Goal: Information Seeking & Learning: Learn about a topic

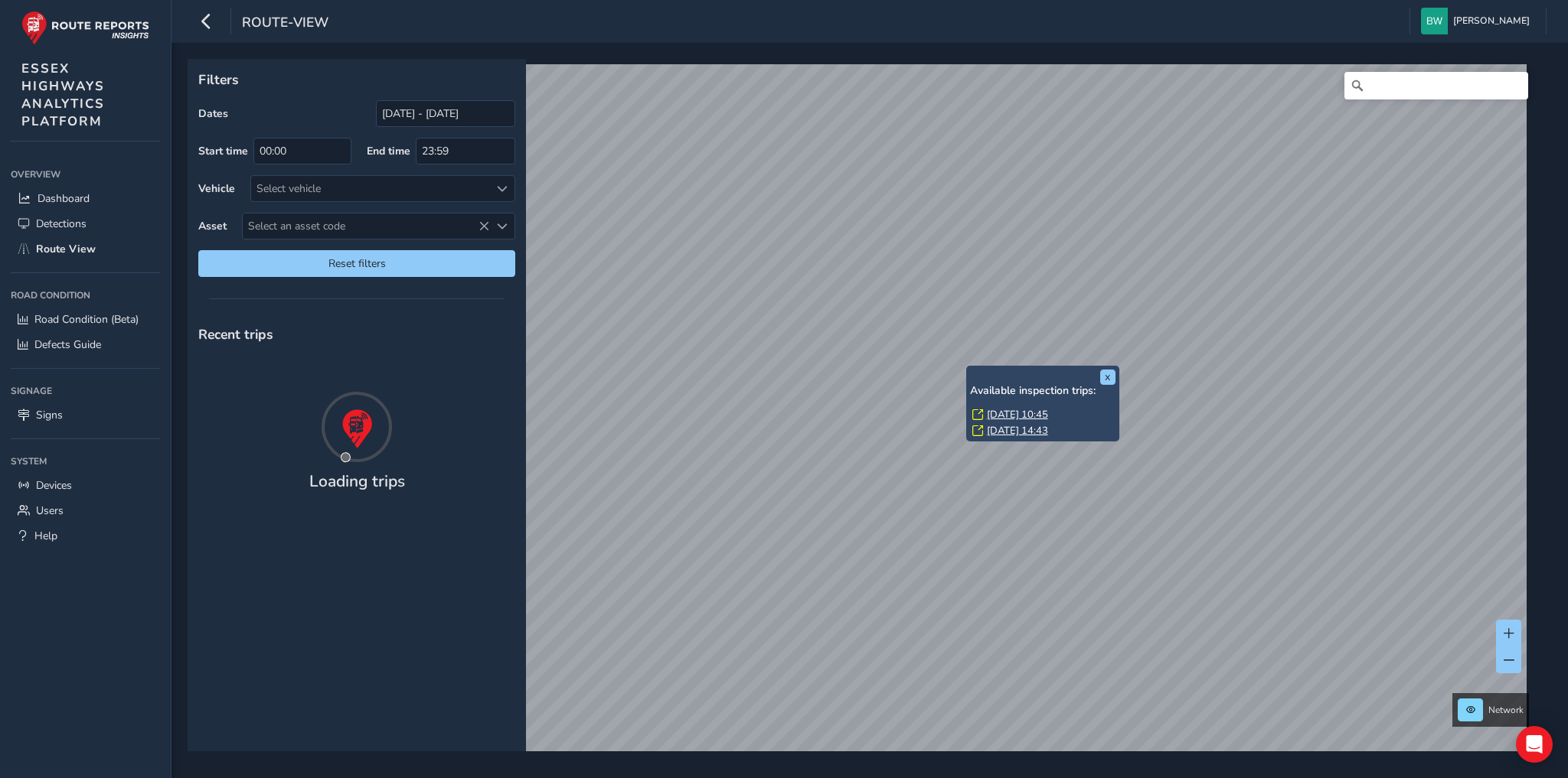
click at [989, 412] on link "[DATE] 10:45" at bounding box center [1018, 415] width 61 height 14
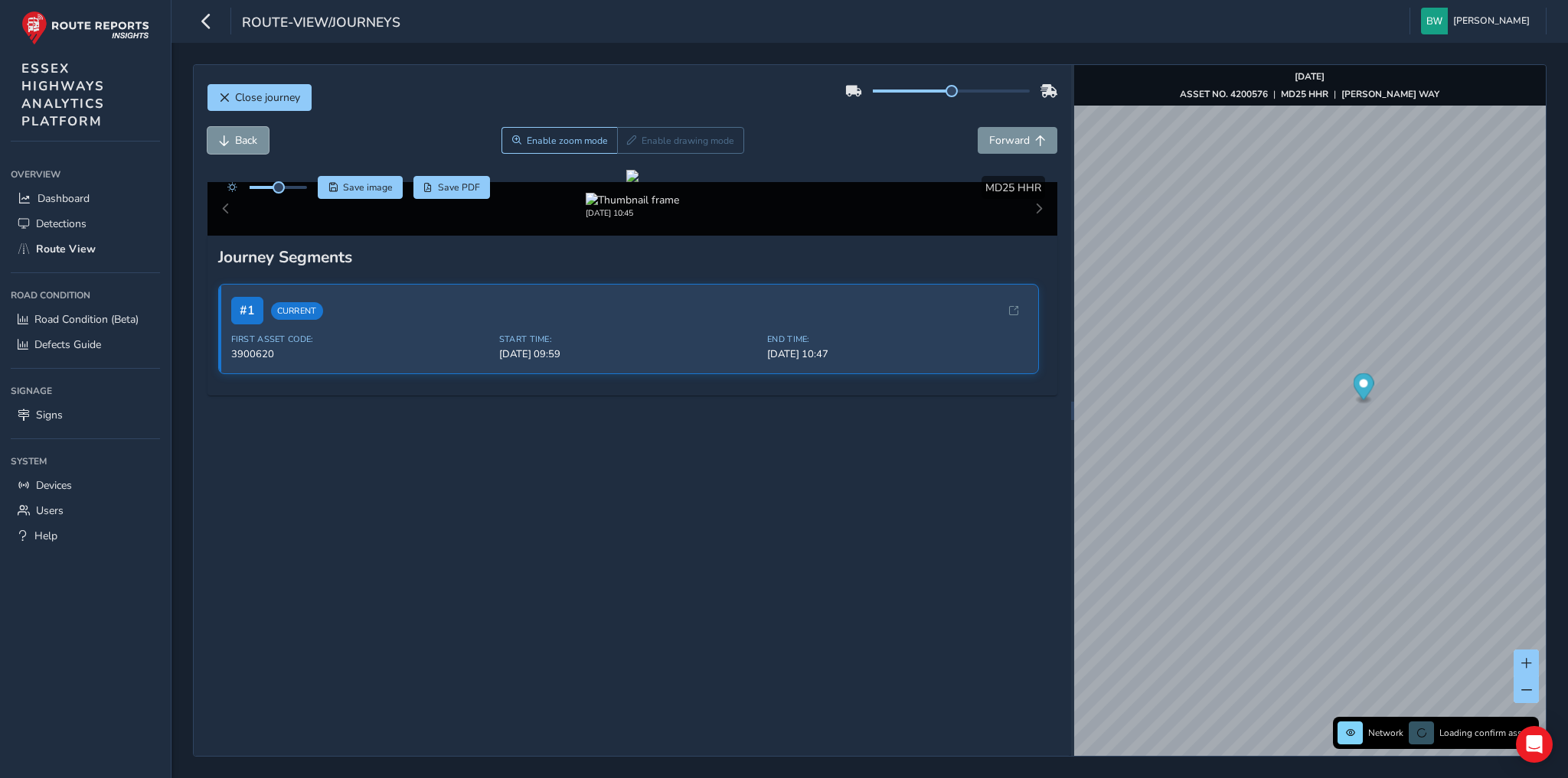
click at [245, 138] on span "Back" at bounding box center [246, 140] width 22 height 14
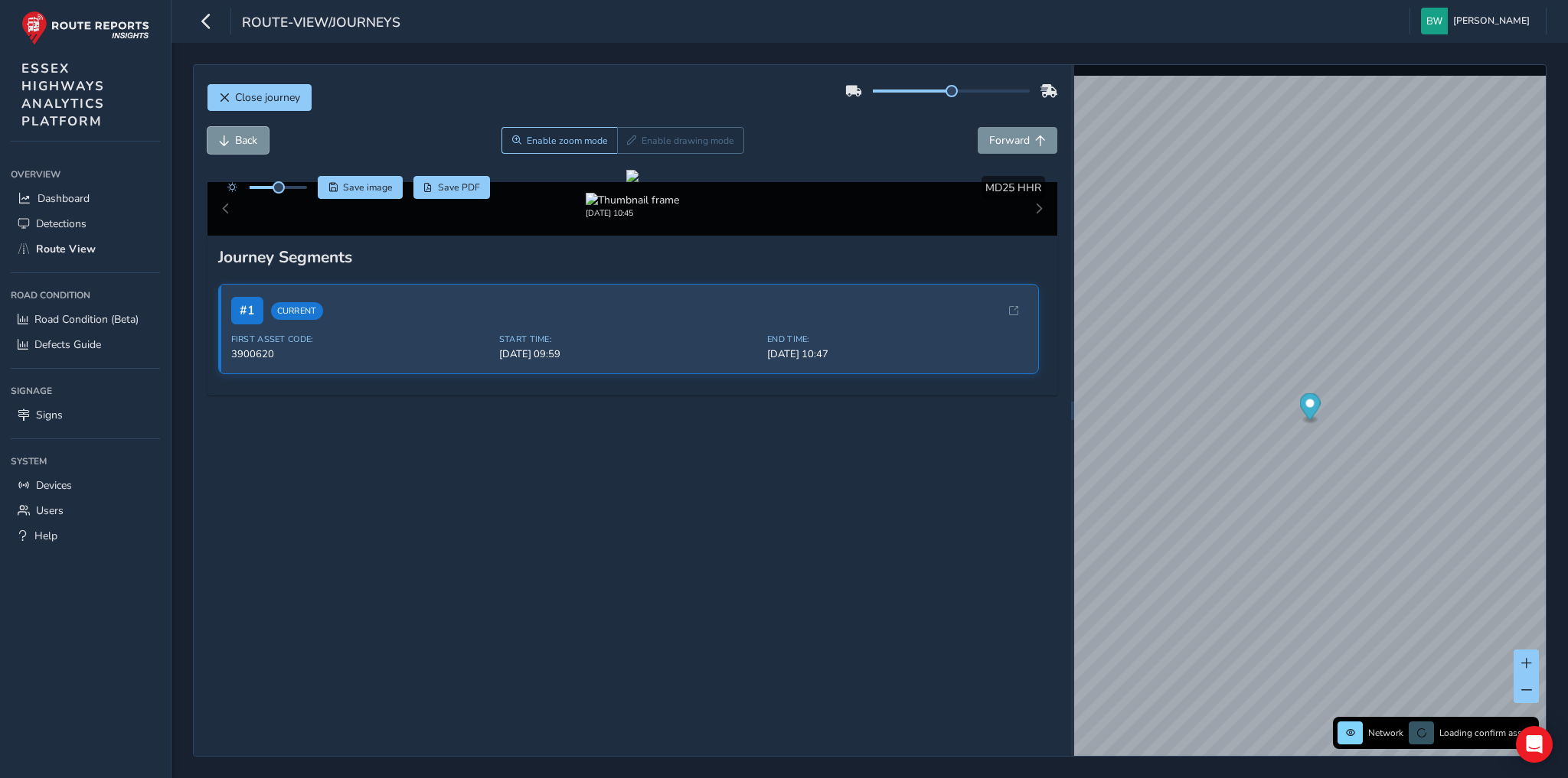
click at [245, 138] on span "Back" at bounding box center [246, 140] width 22 height 14
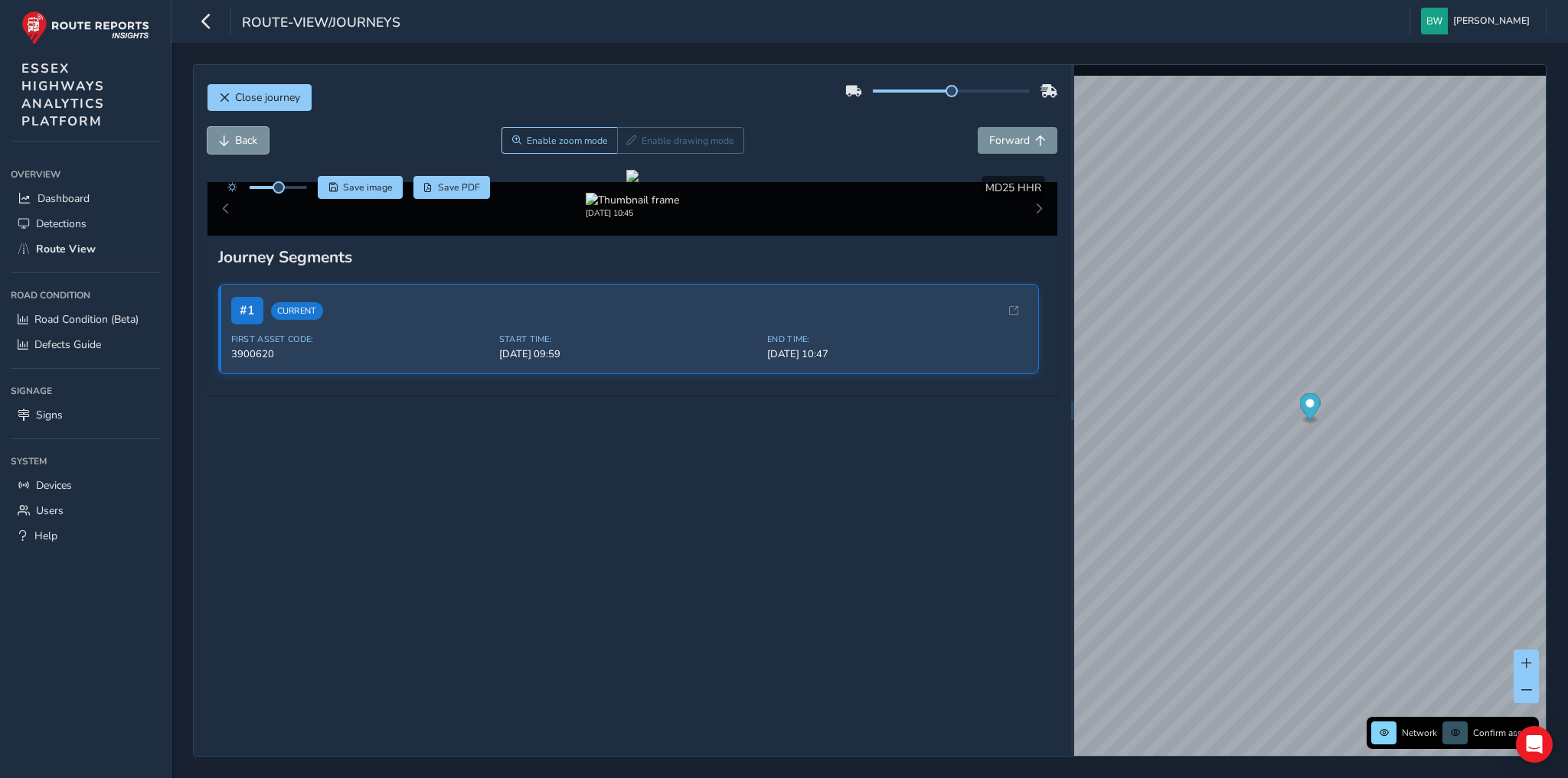
click at [245, 138] on span "Back" at bounding box center [246, 140] width 22 height 14
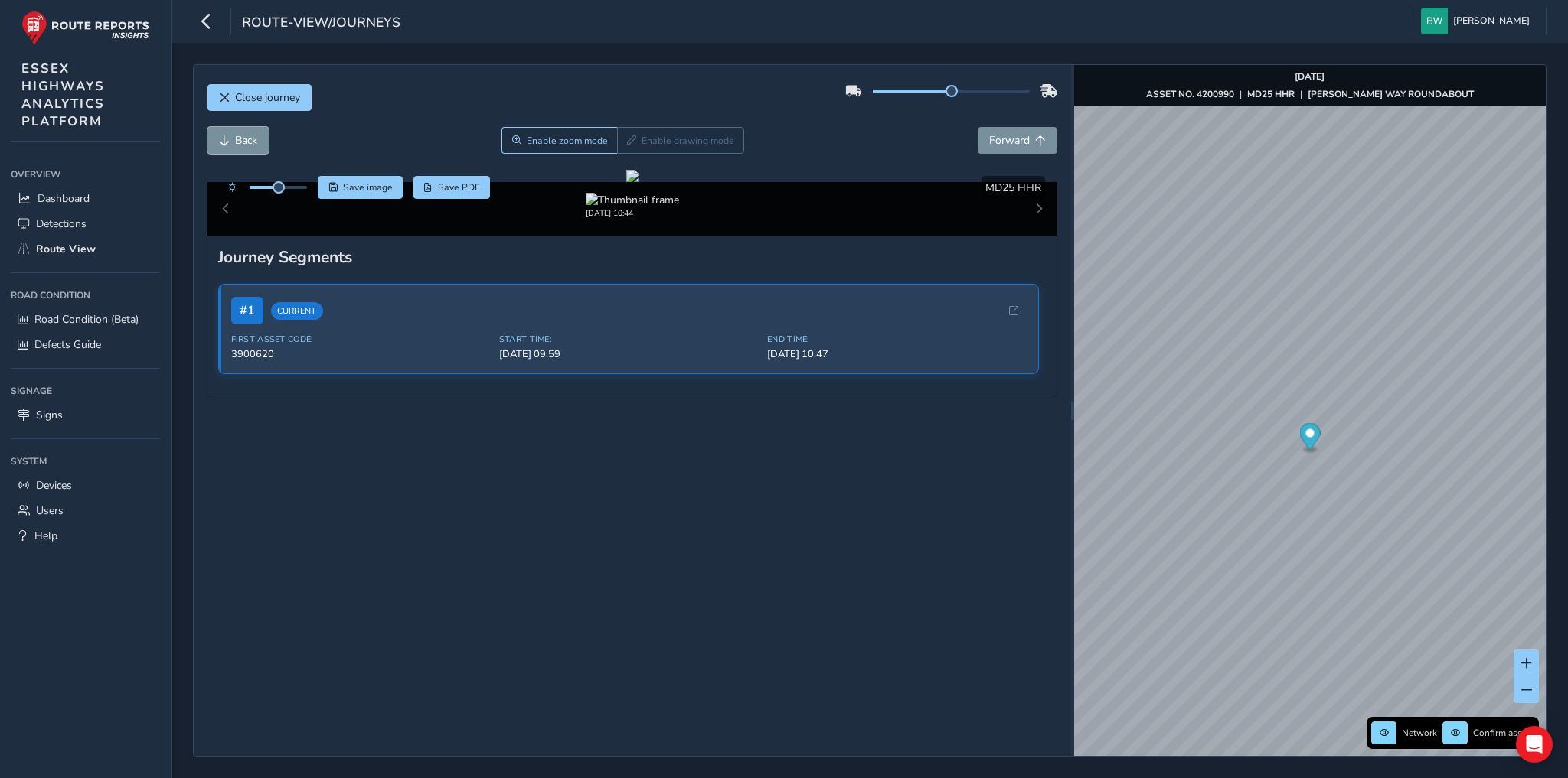
click at [245, 138] on span "Back" at bounding box center [246, 140] width 22 height 14
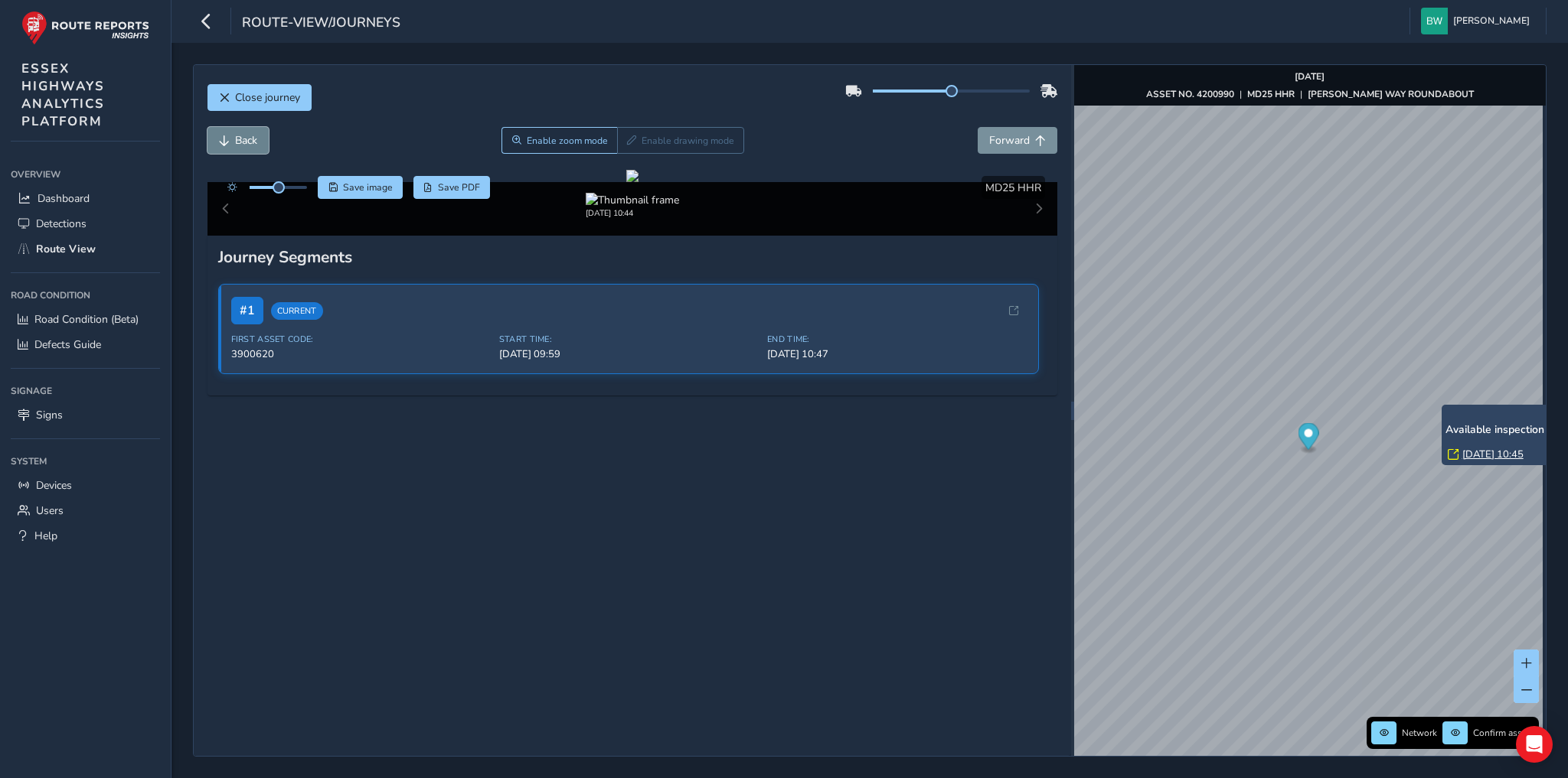
click at [258, 134] on button "Back" at bounding box center [238, 141] width 61 height 27
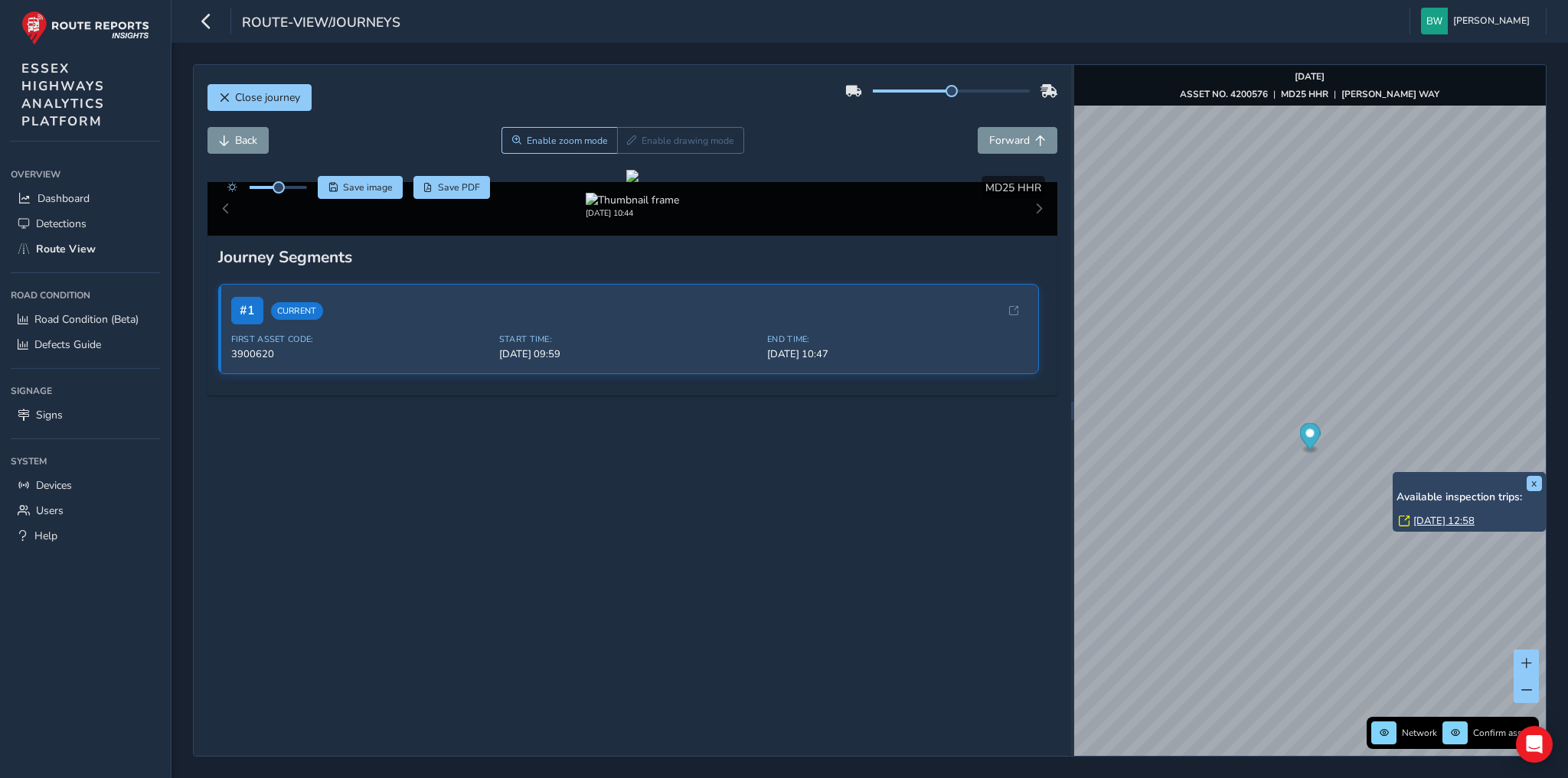
click at [1443, 521] on link "[DATE] 12:58" at bounding box center [1444, 521] width 61 height 14
click at [254, 134] on span "Back" at bounding box center [246, 140] width 22 height 14
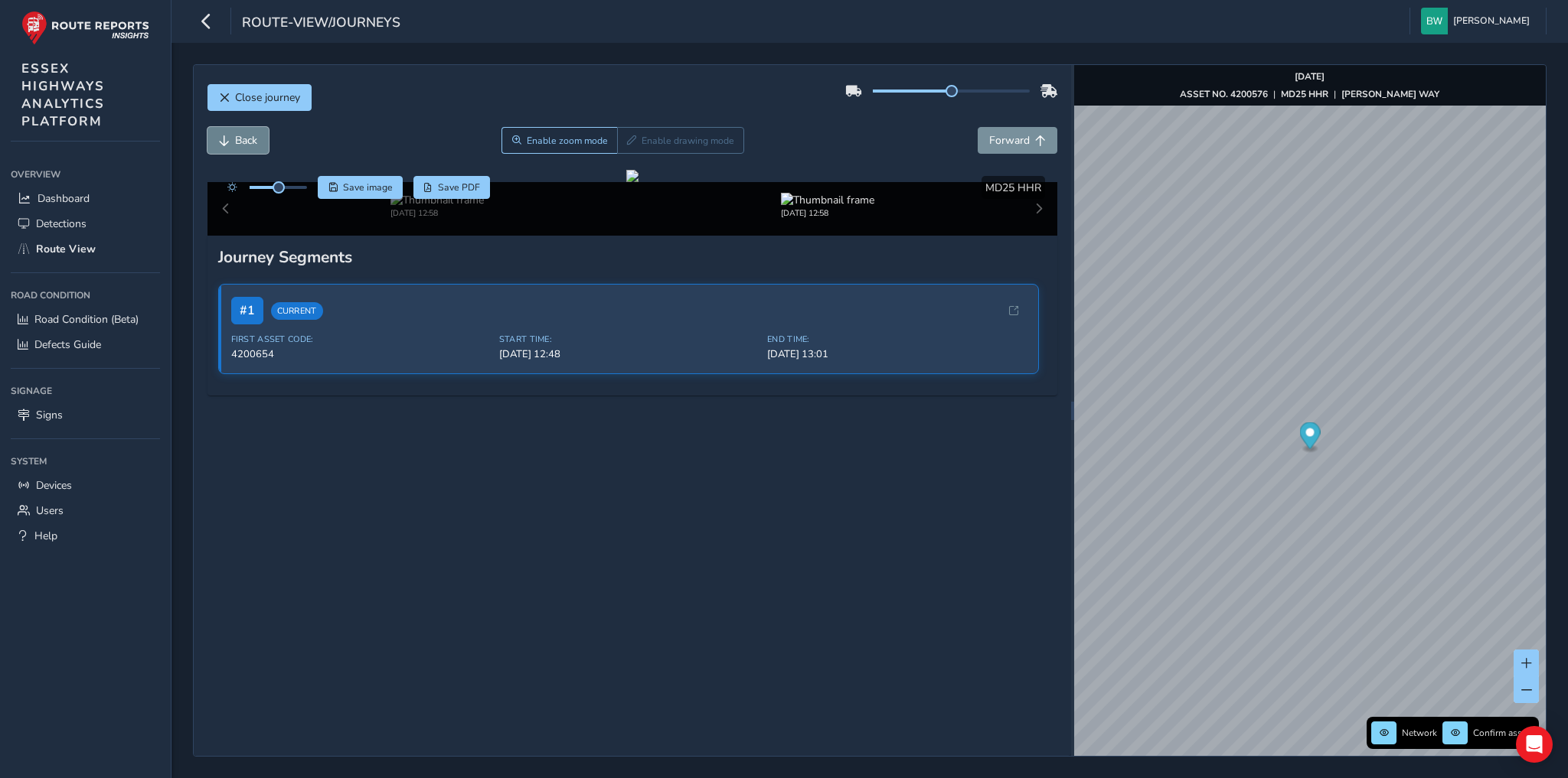
click at [254, 134] on span "Back" at bounding box center [246, 140] width 22 height 14
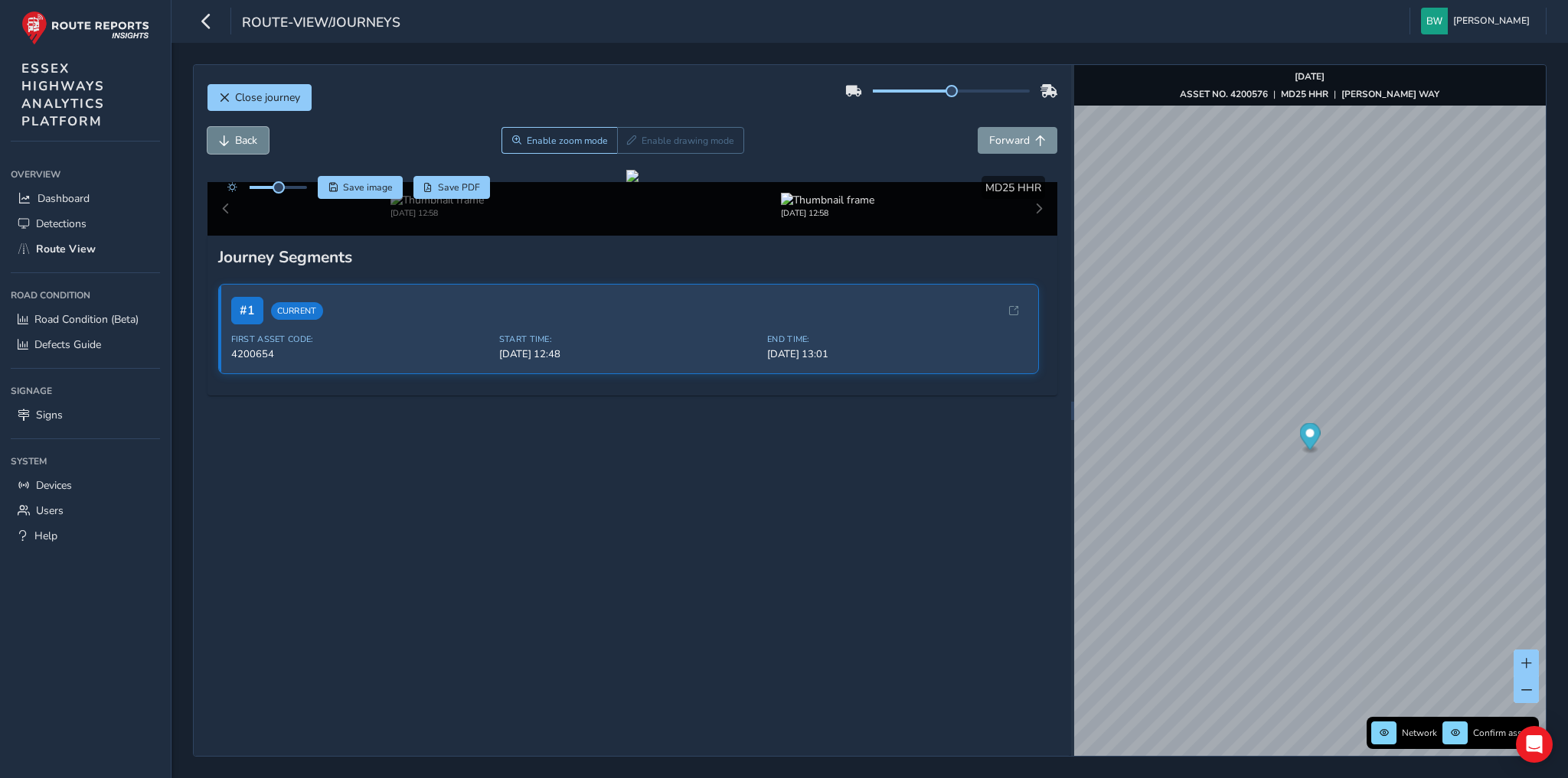
click at [254, 134] on span "Back" at bounding box center [246, 140] width 22 height 14
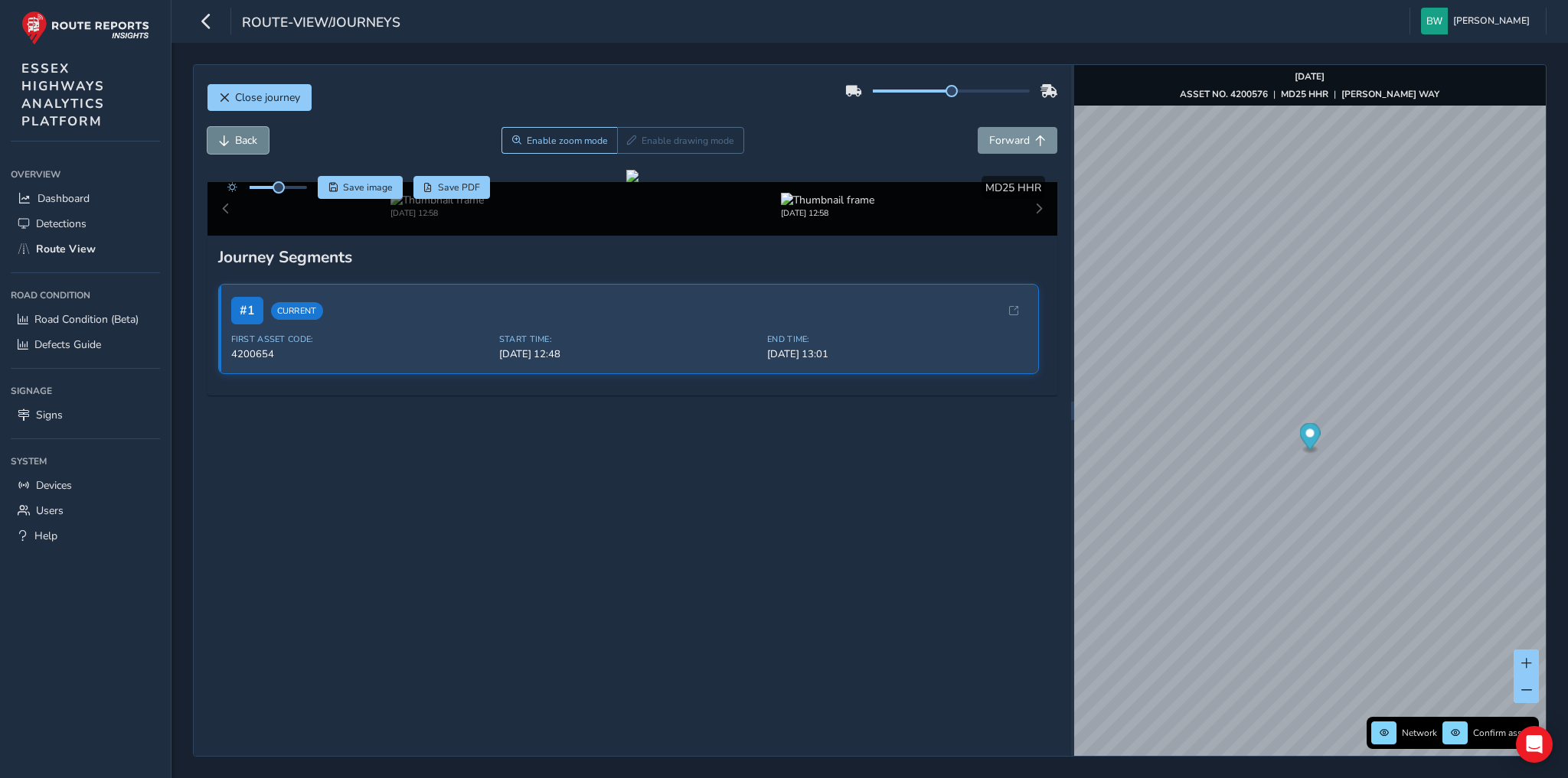
click at [254, 134] on span "Back" at bounding box center [246, 140] width 22 height 14
click at [1313, 391] on link "[DATE] 07:38" at bounding box center [1283, 395] width 61 height 14
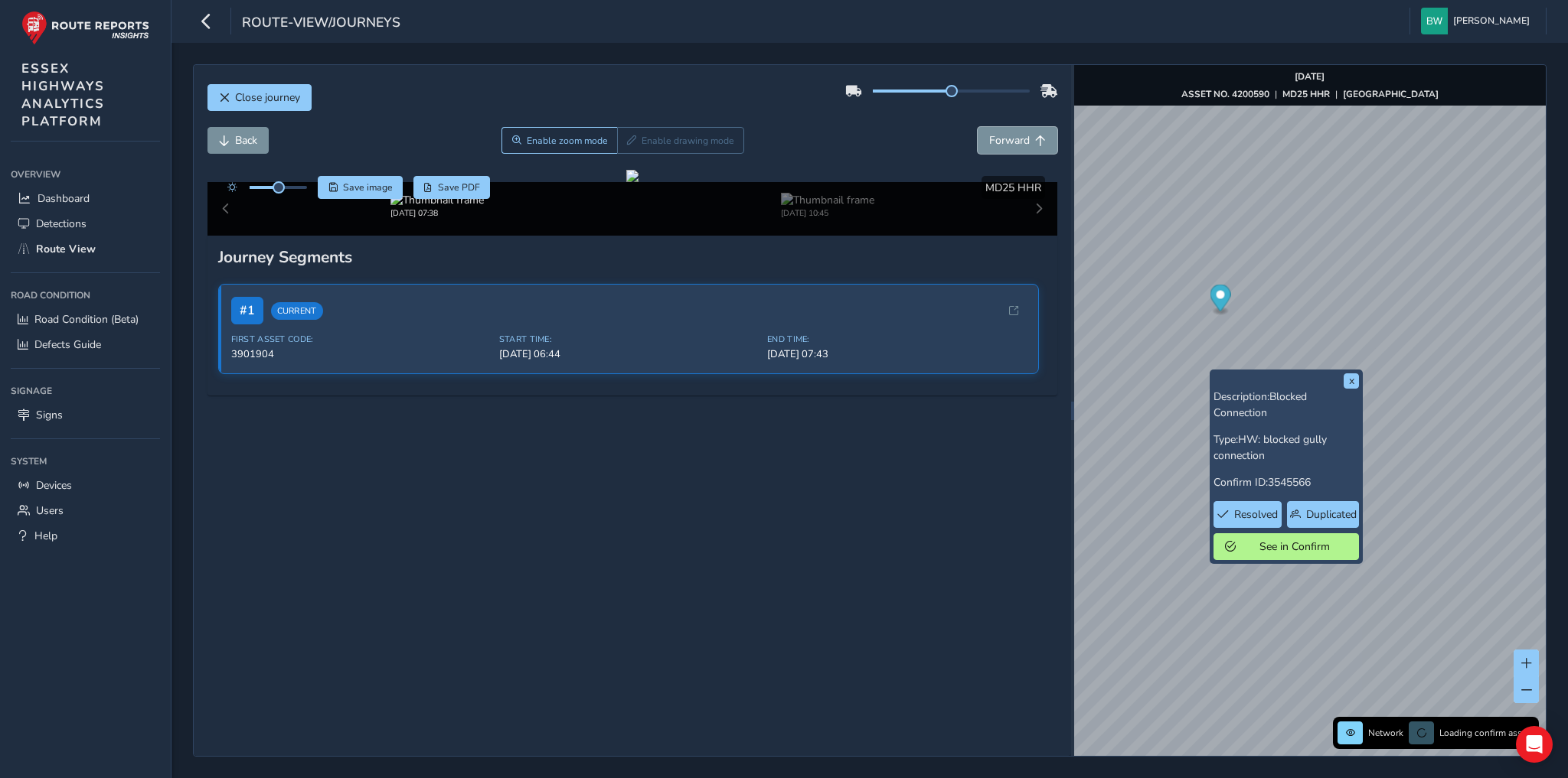
click at [989, 145] on span "Forward" at bounding box center [1010, 140] width 41 height 14
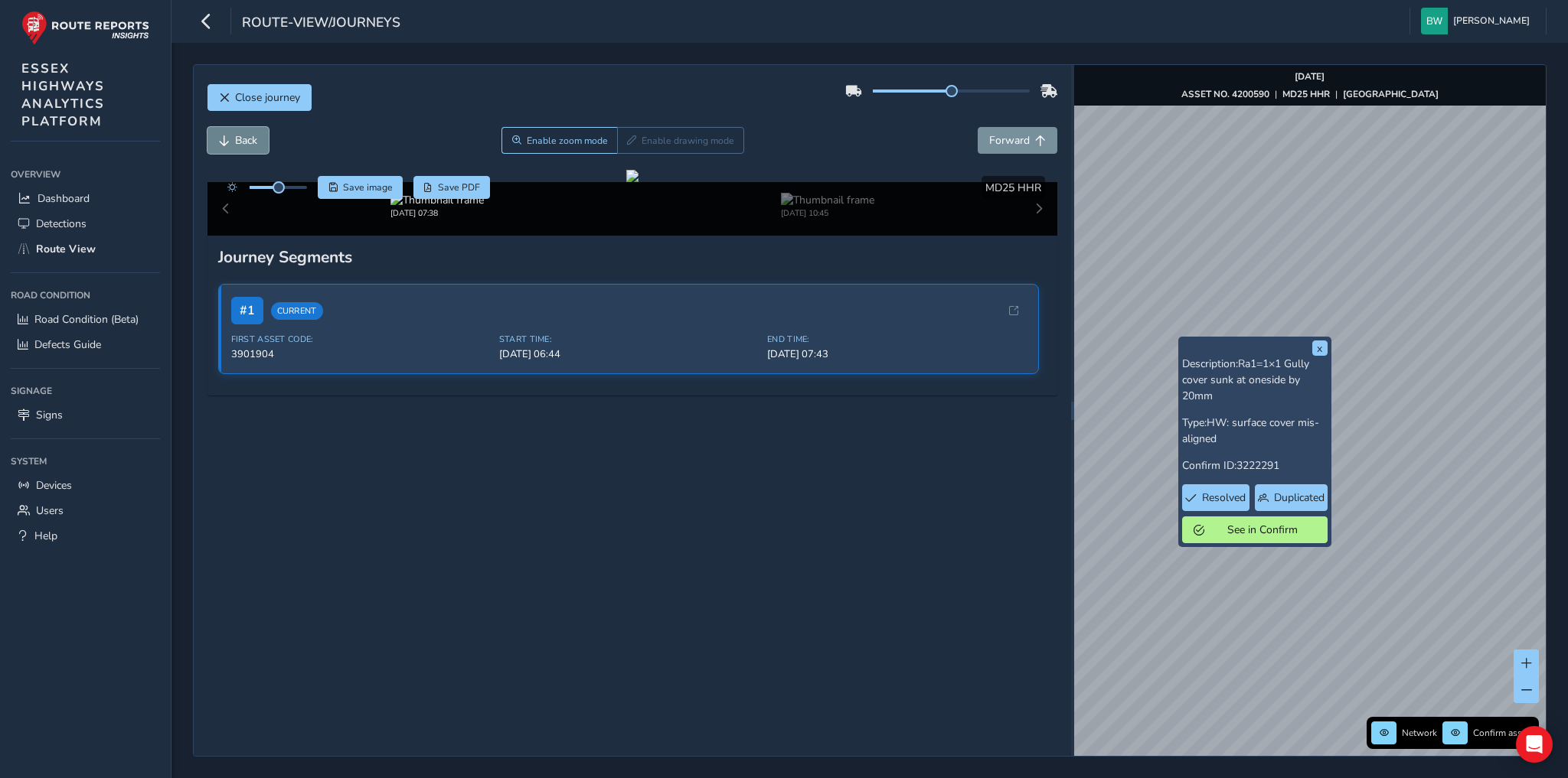
click at [228, 141] on button "Back" at bounding box center [238, 141] width 61 height 27
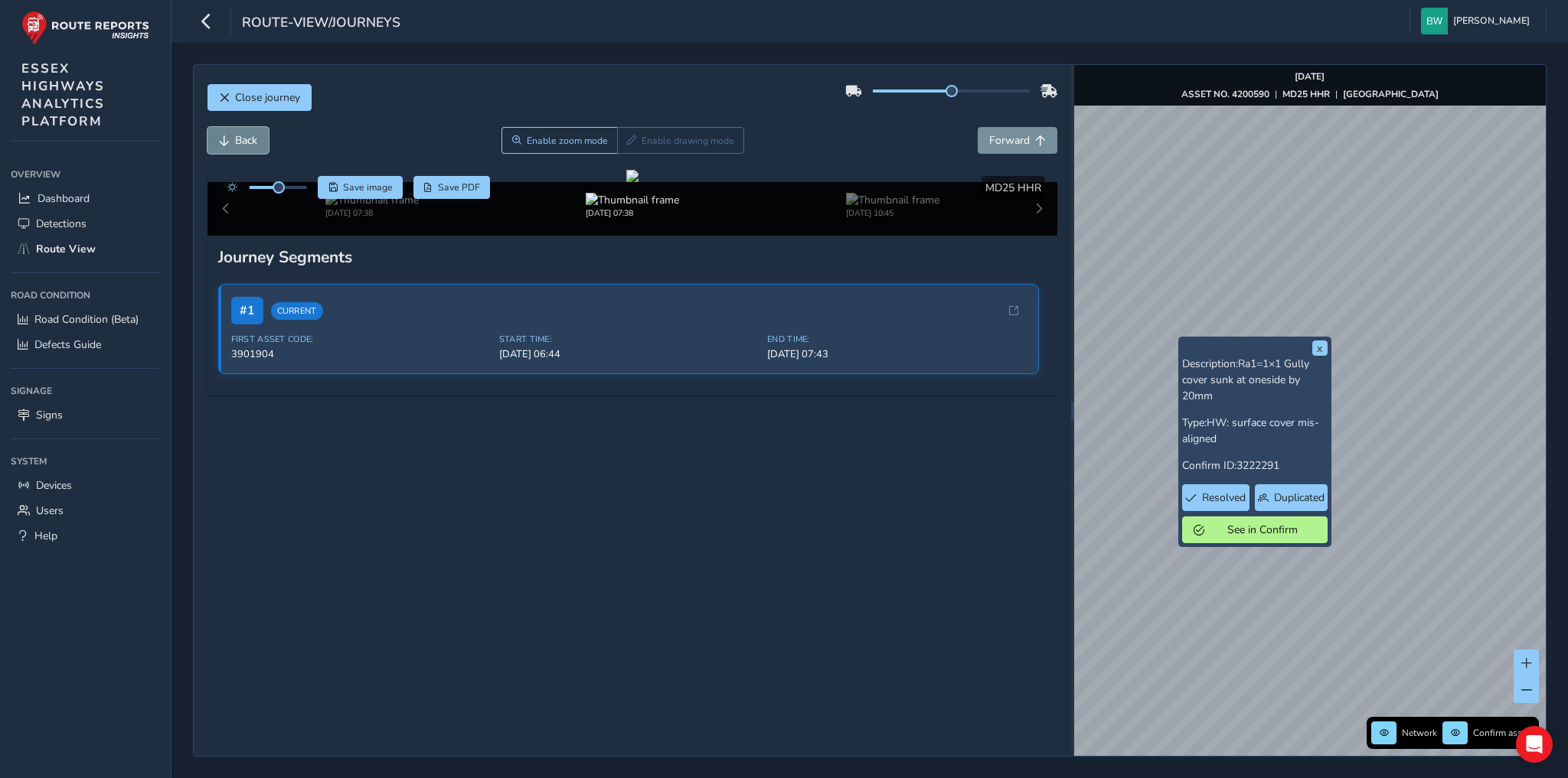
click at [228, 141] on button "Back" at bounding box center [238, 141] width 61 height 27
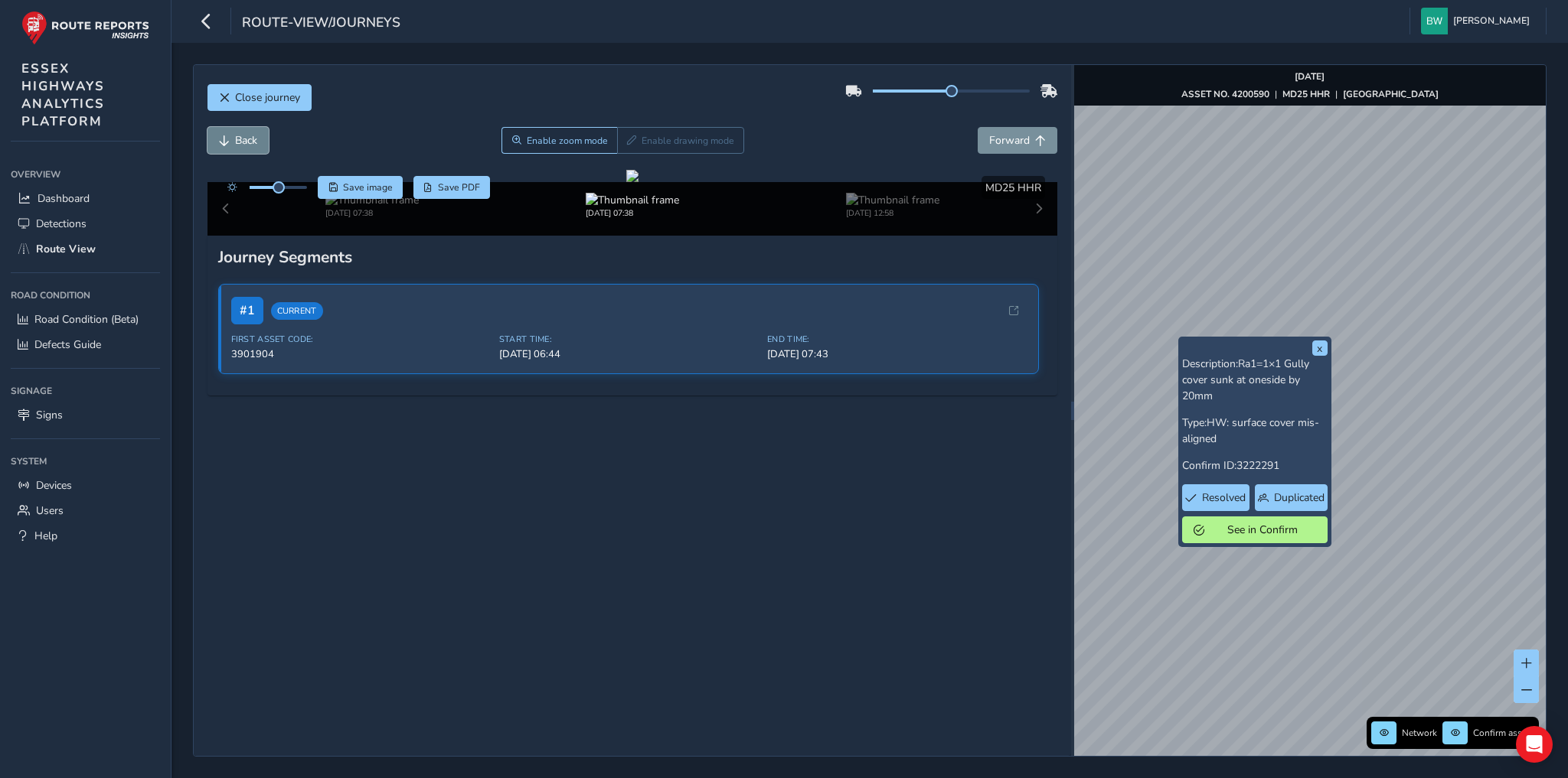
click at [228, 141] on button "Back" at bounding box center [238, 141] width 61 height 27
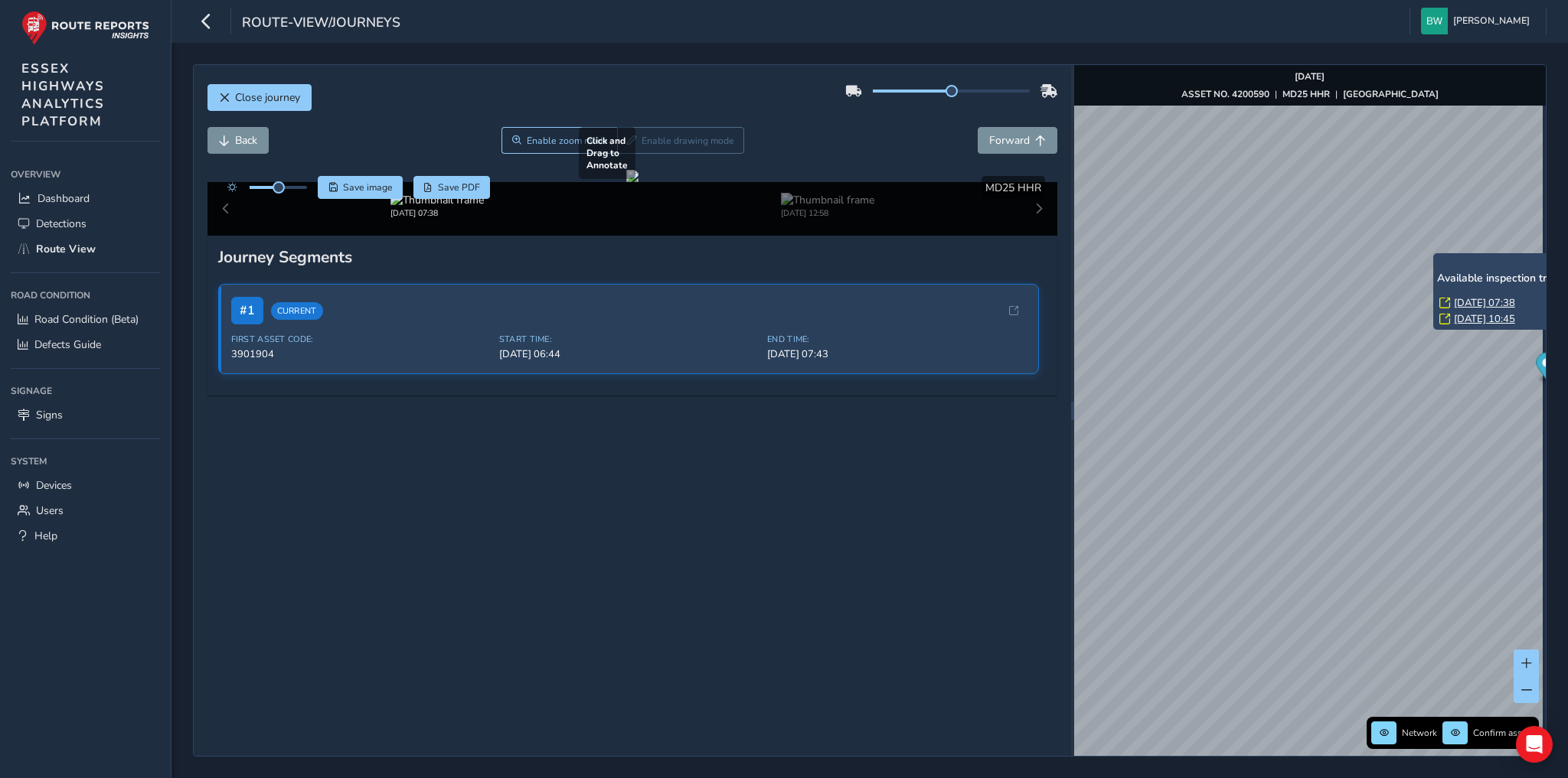
drag, startPoint x: 1478, startPoint y: 316, endPoint x: 1025, endPoint y: 372, distance: 456.4
click at [1478, 317] on link "[DATE] 10:45" at bounding box center [1484, 319] width 61 height 14
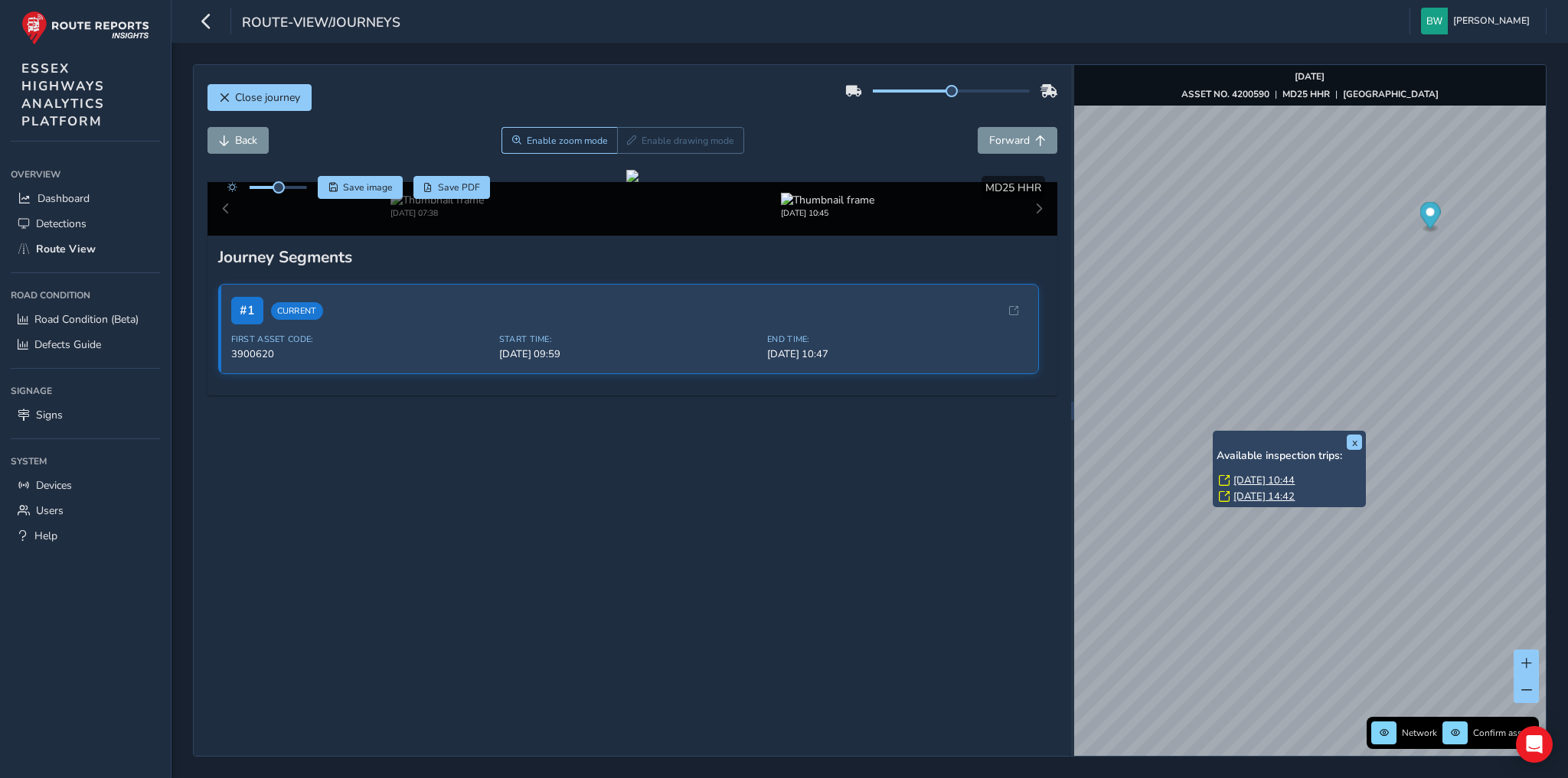
click at [1261, 480] on link "[DATE] 10:44" at bounding box center [1264, 481] width 61 height 14
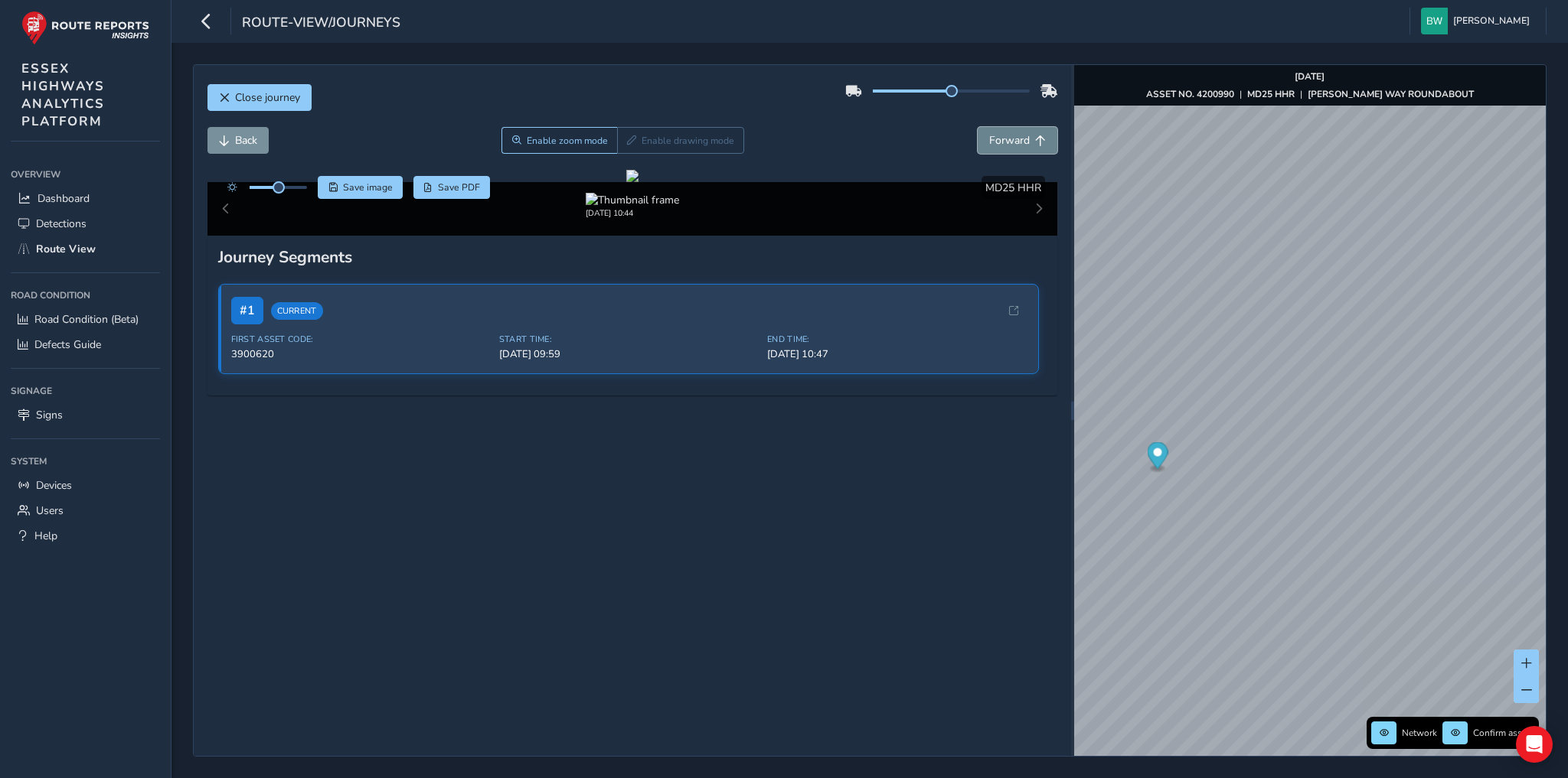
click at [989, 134] on span "Forward" at bounding box center [1010, 140] width 41 height 14
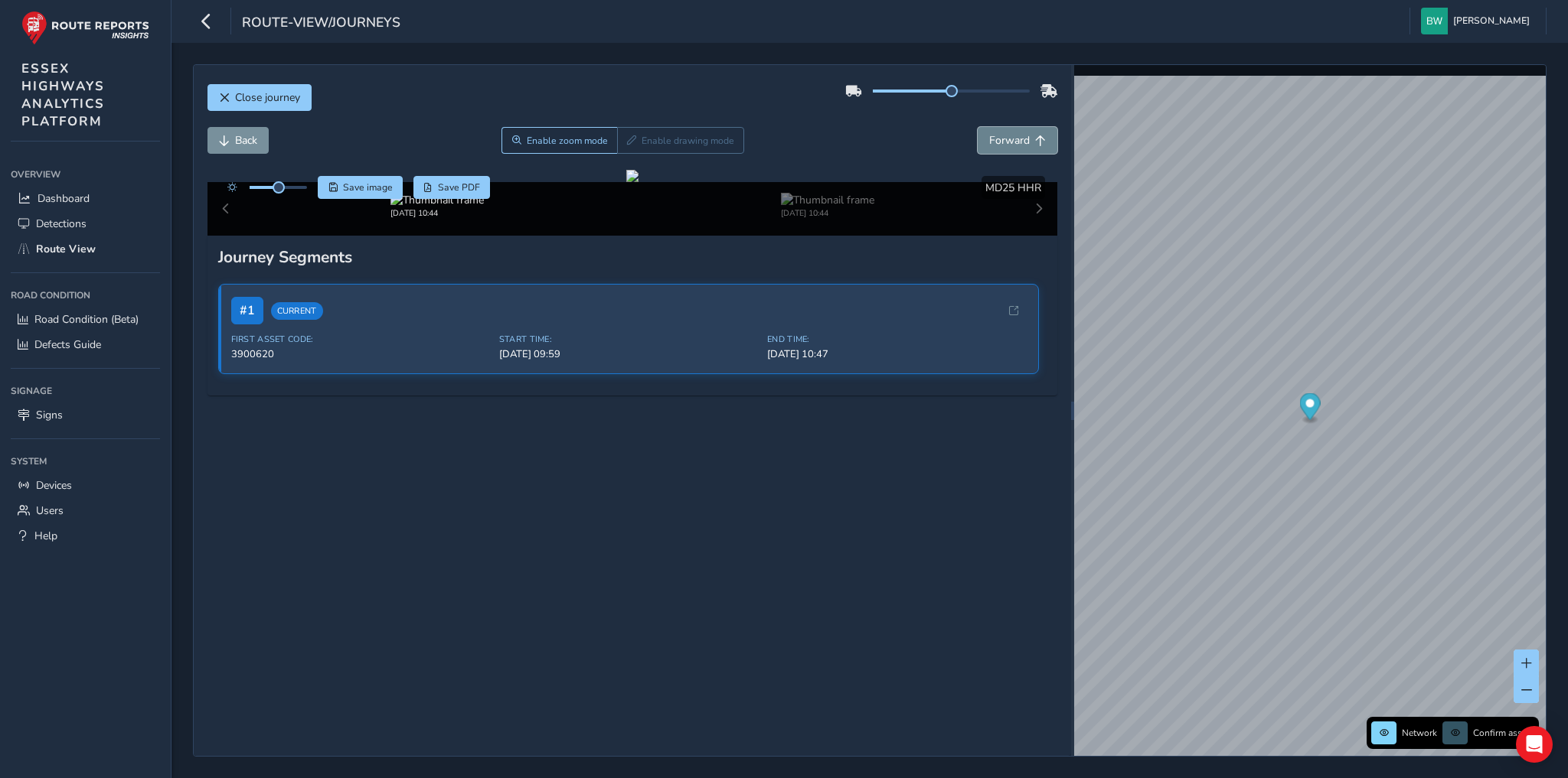
click at [989, 134] on span "Forward" at bounding box center [1010, 140] width 41 height 14
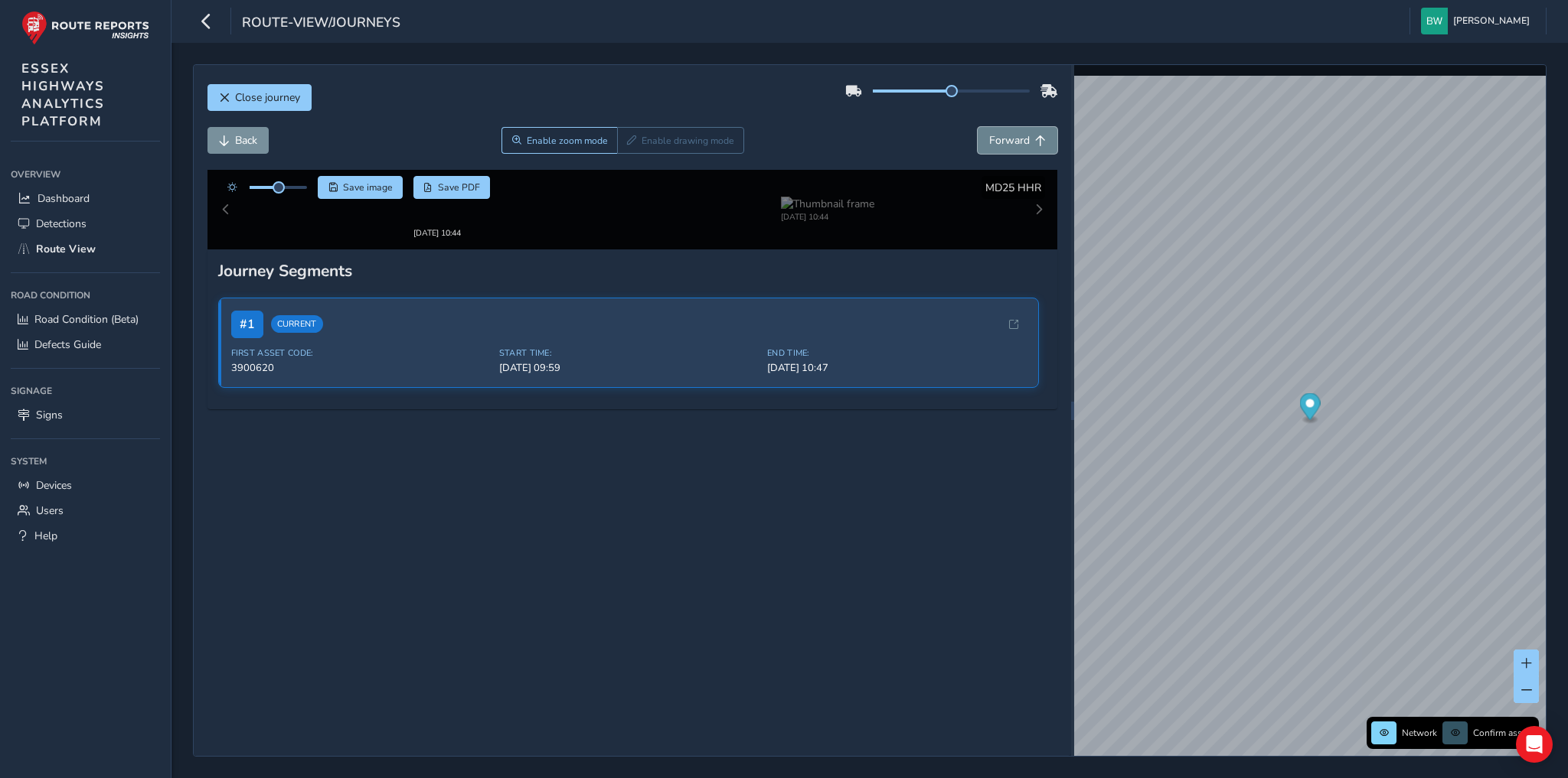
click at [989, 134] on span "Forward" at bounding box center [1010, 140] width 41 height 14
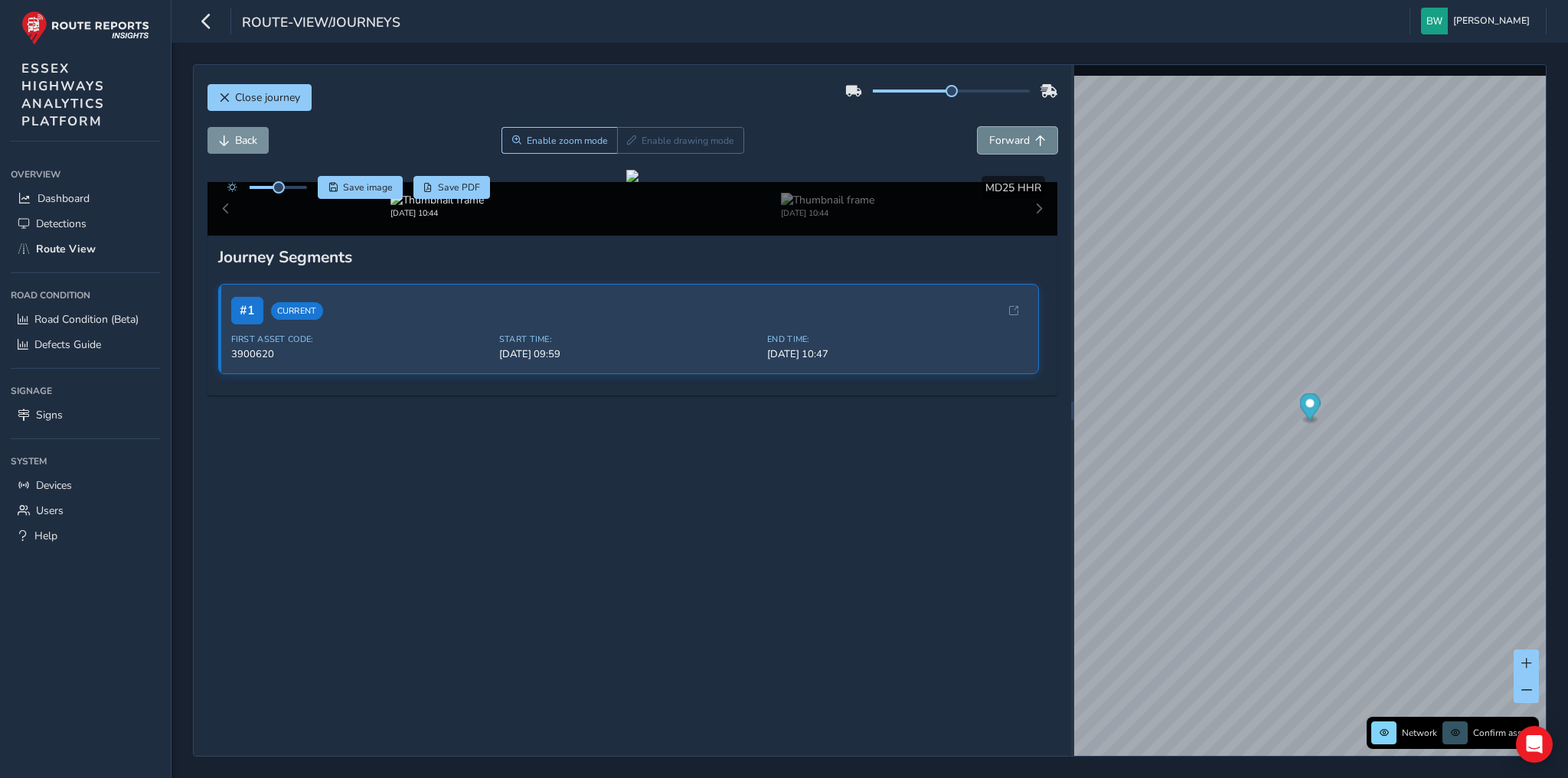
click at [989, 134] on span "Forward" at bounding box center [1010, 140] width 41 height 14
click at [277, 99] on span "Close journey" at bounding box center [267, 97] width 65 height 14
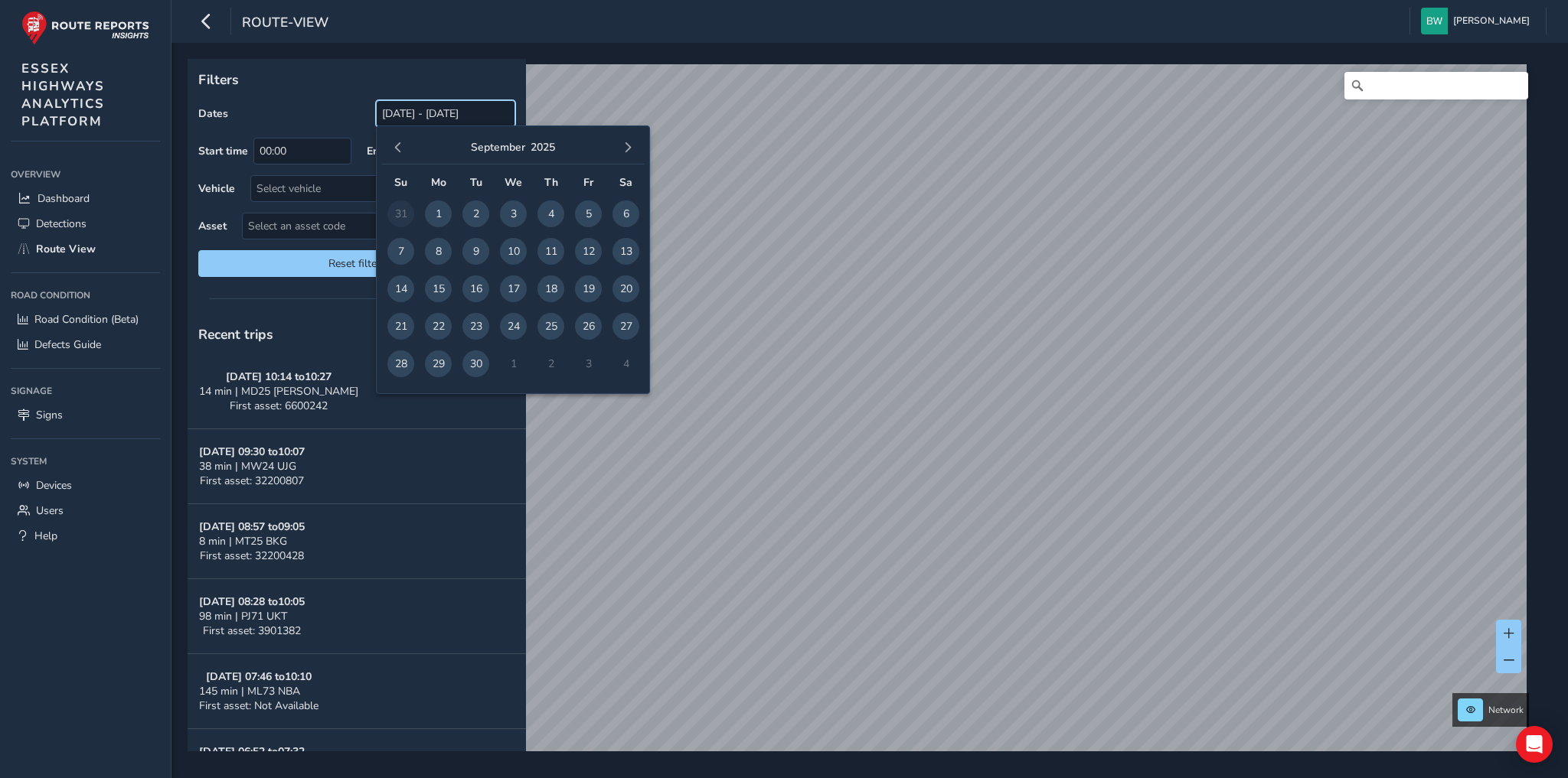
click at [407, 112] on input "[DATE] - [DATE]" at bounding box center [445, 114] width 139 height 27
click at [404, 147] on button "button" at bounding box center [398, 147] width 21 height 21
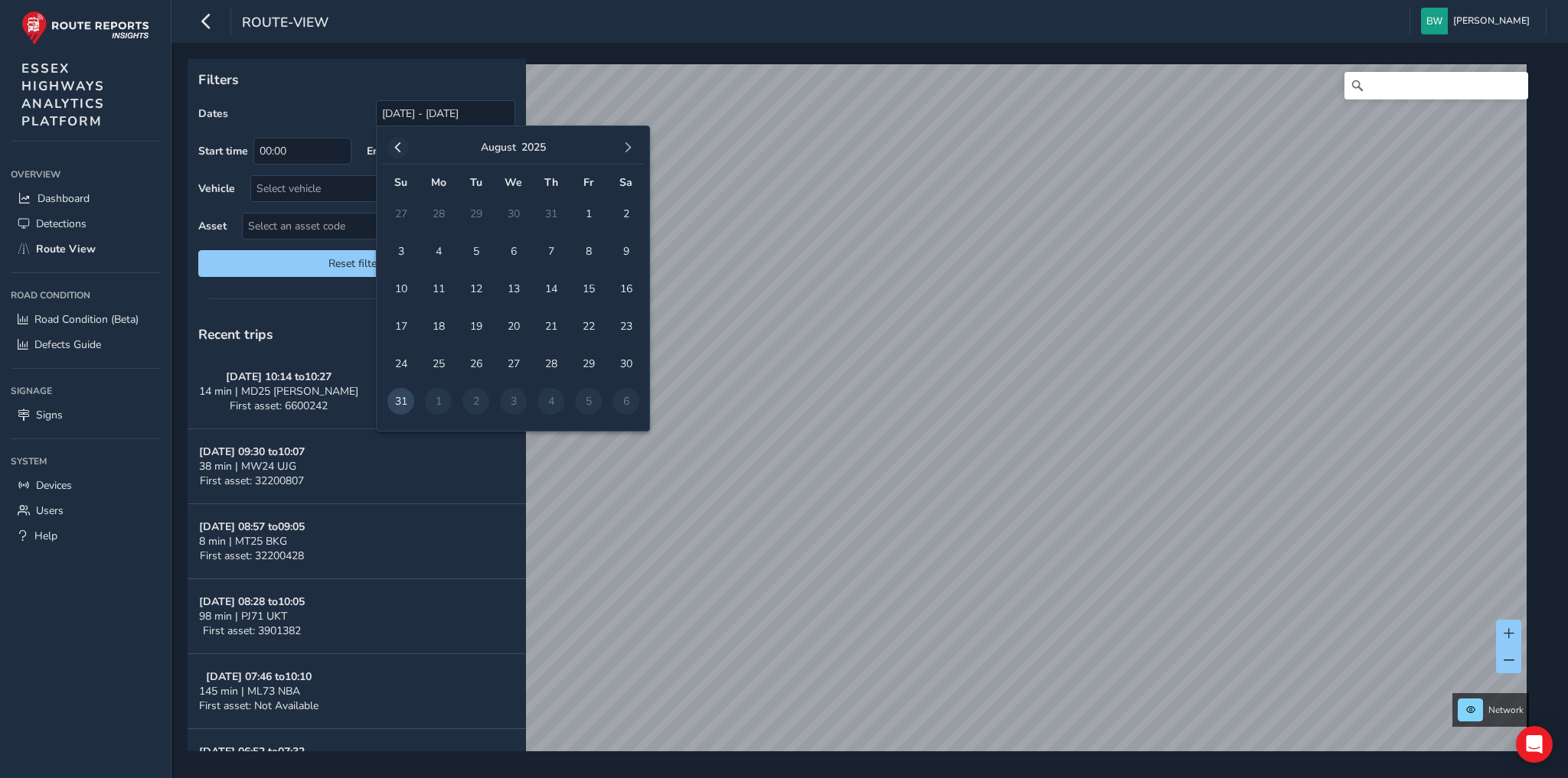
click at [398, 147] on span "button" at bounding box center [398, 148] width 11 height 11
click at [472, 211] on span "1" at bounding box center [476, 214] width 27 height 27
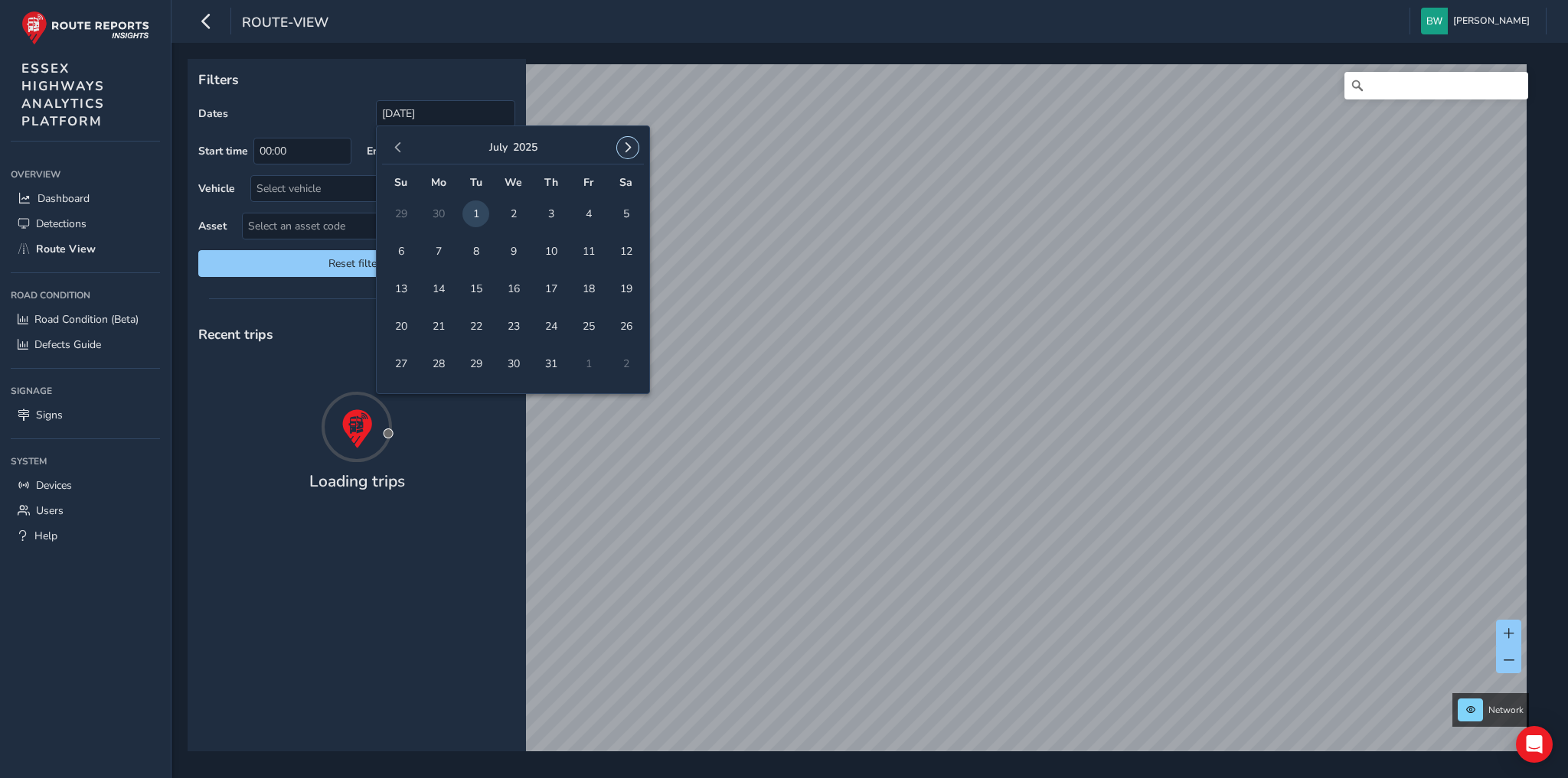
click at [631, 145] on span "button" at bounding box center [628, 148] width 11 height 11
click at [476, 358] on span "30" at bounding box center [476, 364] width 27 height 27
type input "[DATE] - [DATE]"
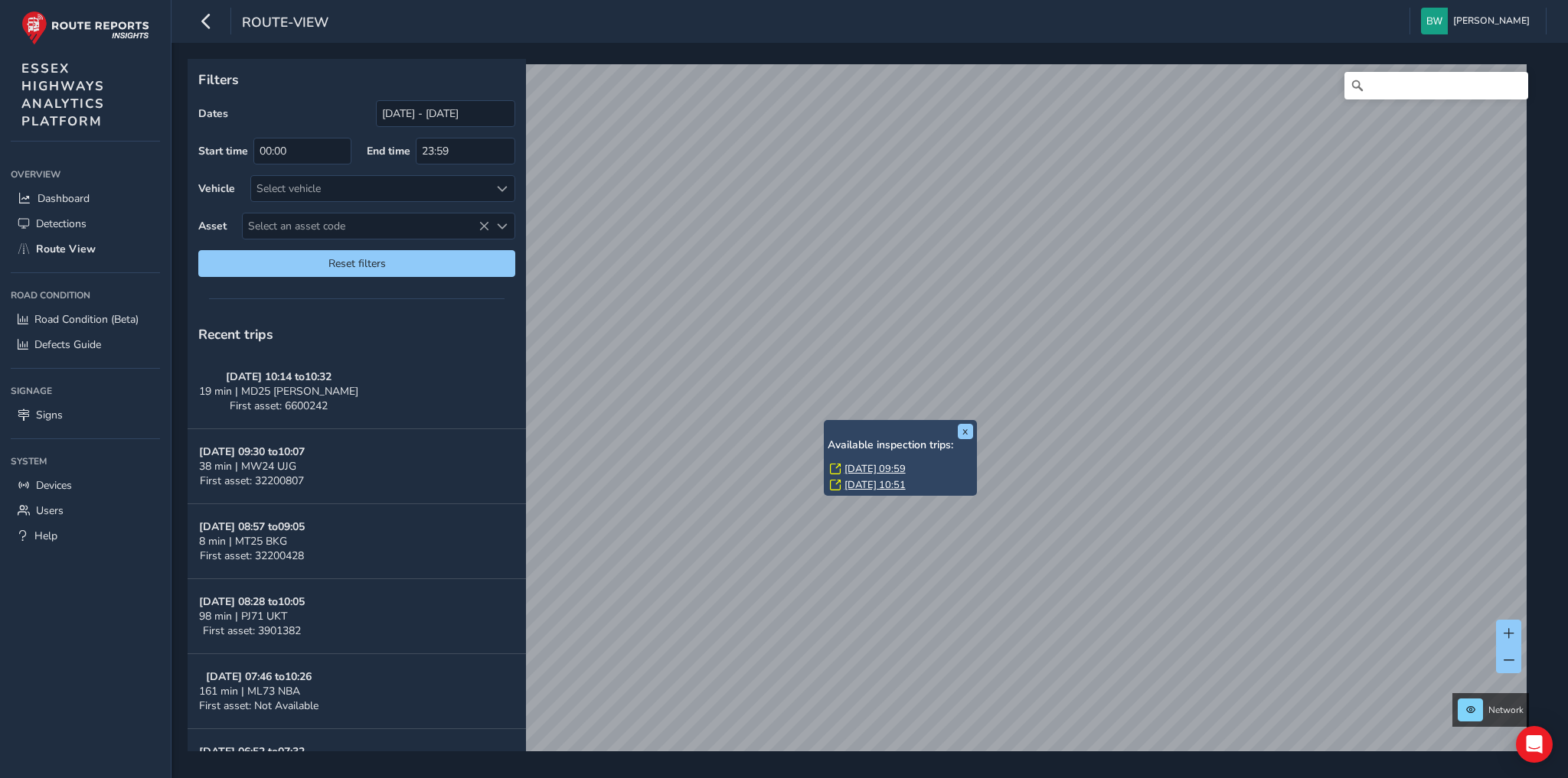
click at [863, 483] on link "[DATE] 10:51" at bounding box center [875, 485] width 61 height 14
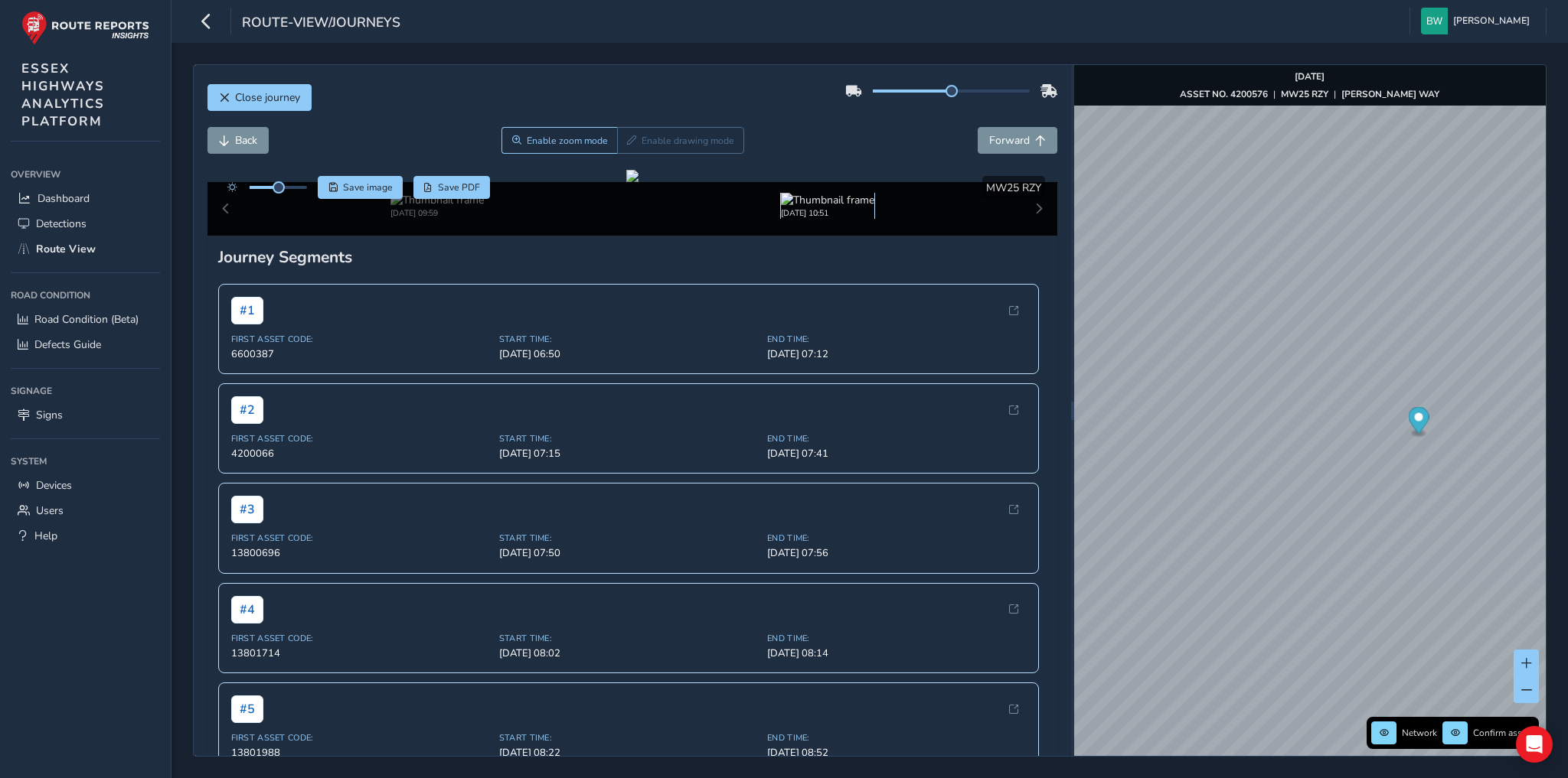
click at [826, 207] on img at bounding box center [827, 200] width 94 height 14
click at [235, 134] on span "Back" at bounding box center [246, 140] width 22 height 14
click at [404, 207] on img at bounding box center [436, 200] width 94 height 14
drag, startPoint x: 276, startPoint y: 189, endPoint x: 329, endPoint y: 189, distance: 53.0
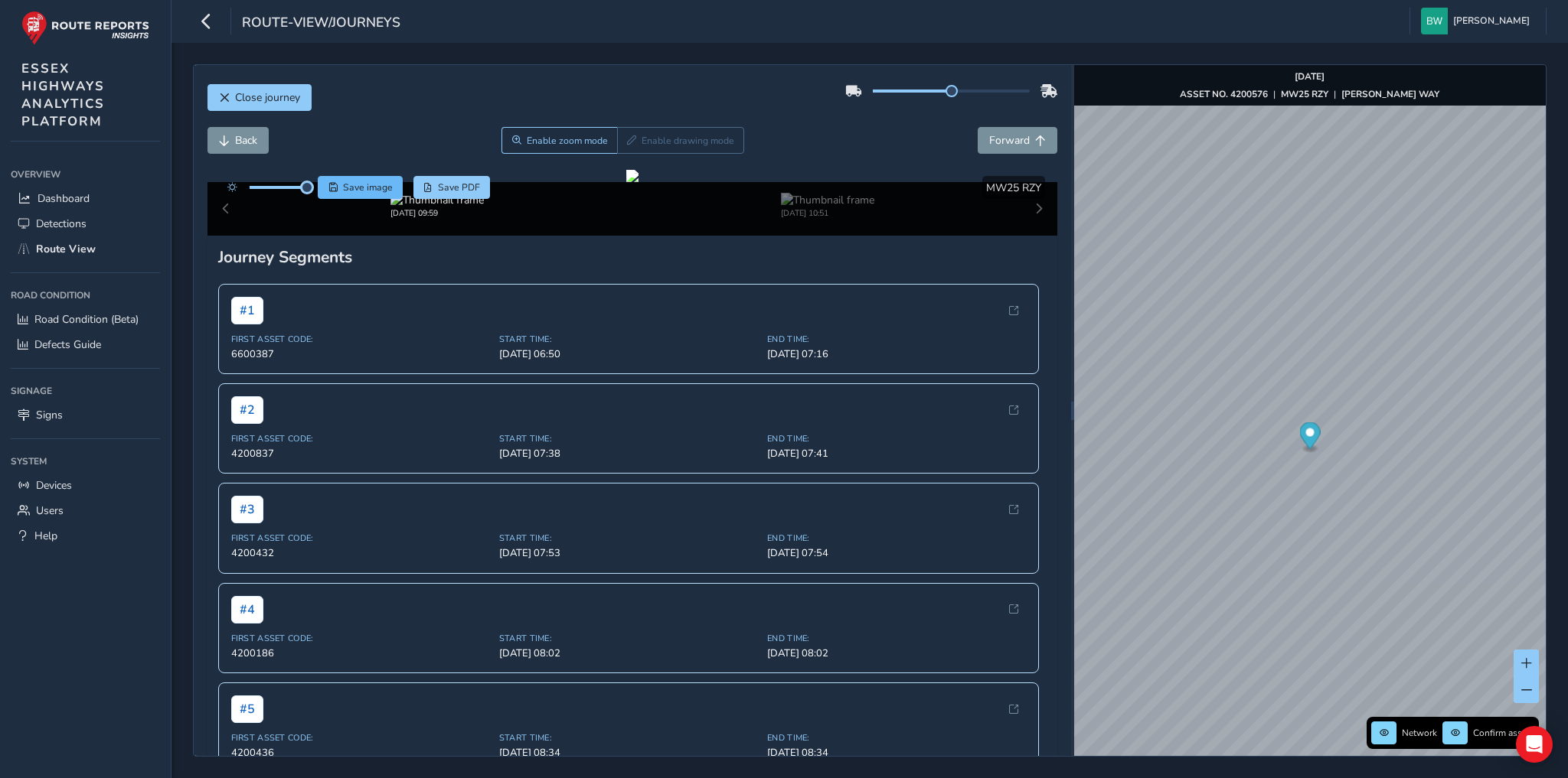
click at [329, 189] on div "Save image Save PDF" at bounding box center [355, 187] width 271 height 23
click at [403, 207] on img at bounding box center [436, 200] width 94 height 14
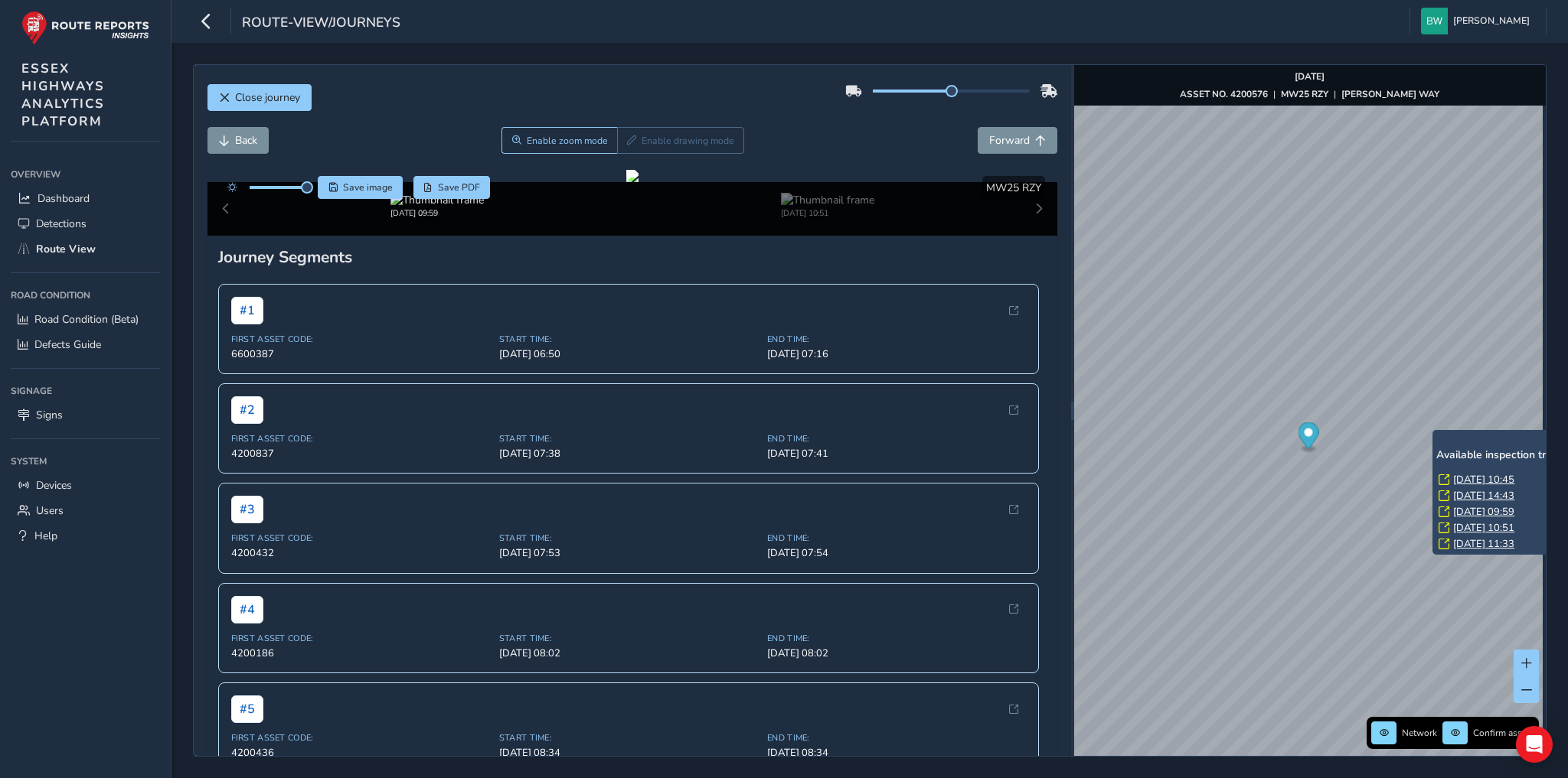
click at [1479, 545] on link "[DATE] 11:33" at bounding box center [1484, 544] width 61 height 14
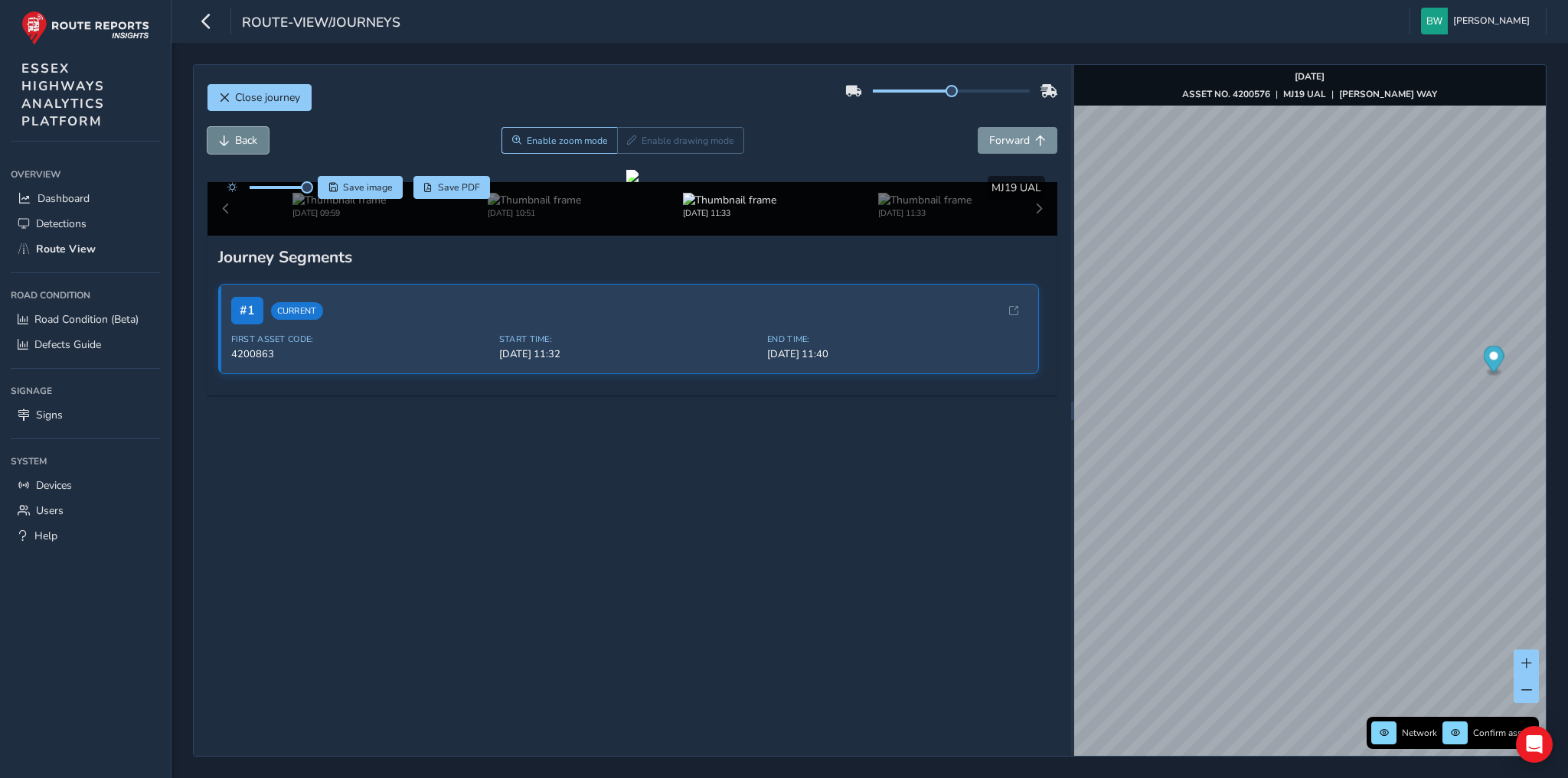
click at [229, 142] on button "Back" at bounding box center [238, 141] width 61 height 27
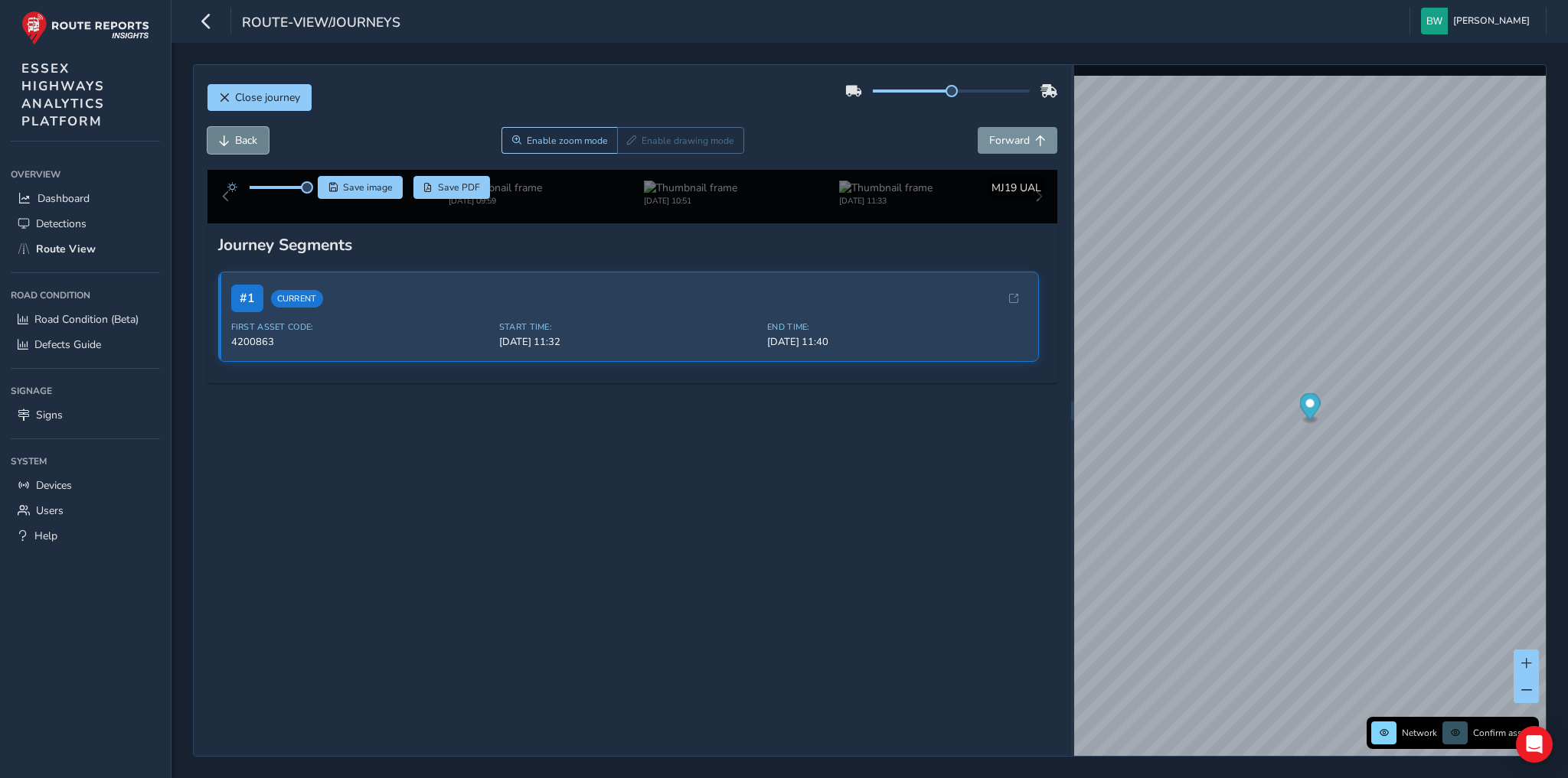
click at [229, 142] on button "Back" at bounding box center [238, 141] width 61 height 27
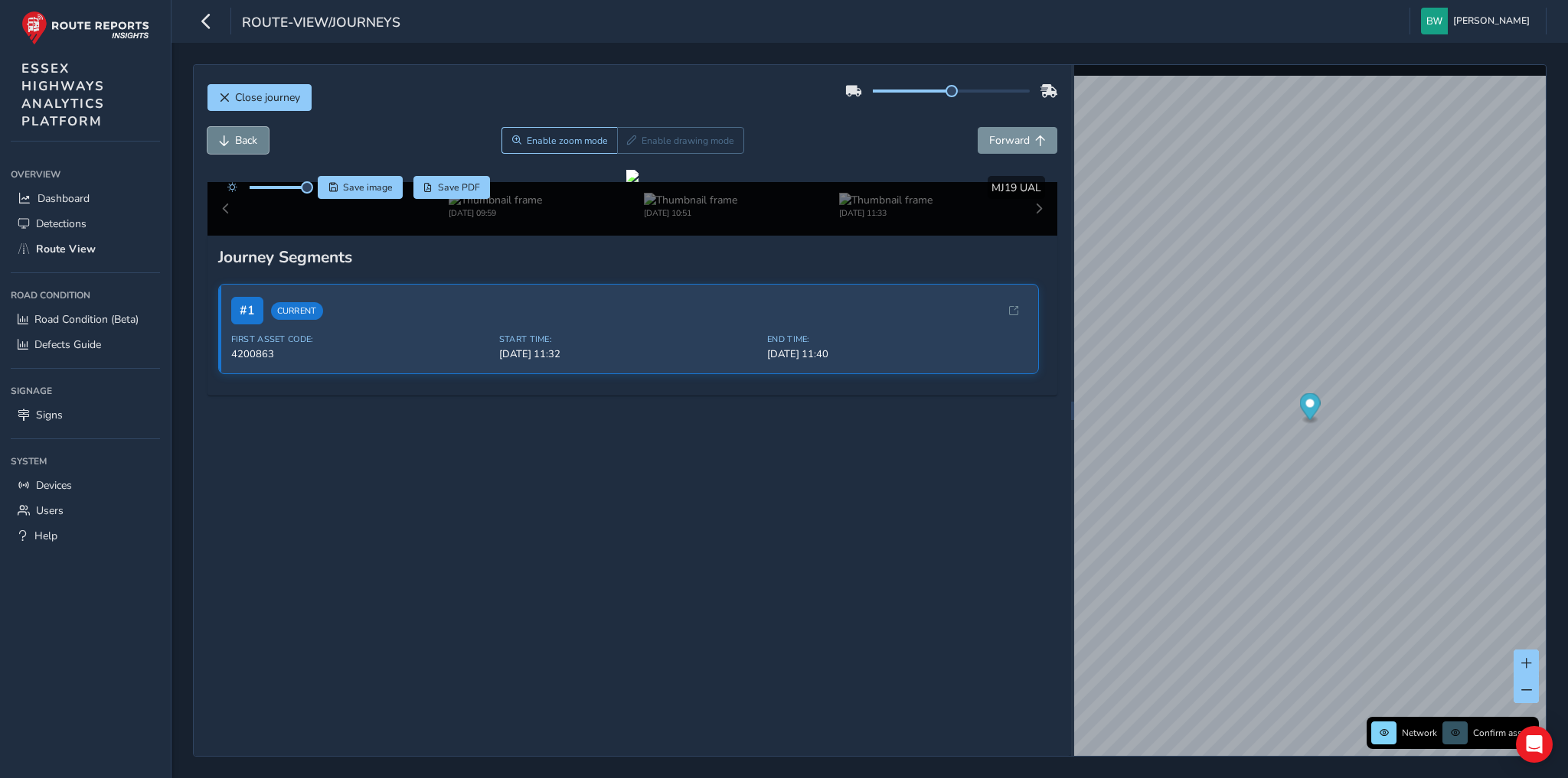
click at [229, 142] on button "Back" at bounding box center [238, 141] width 61 height 27
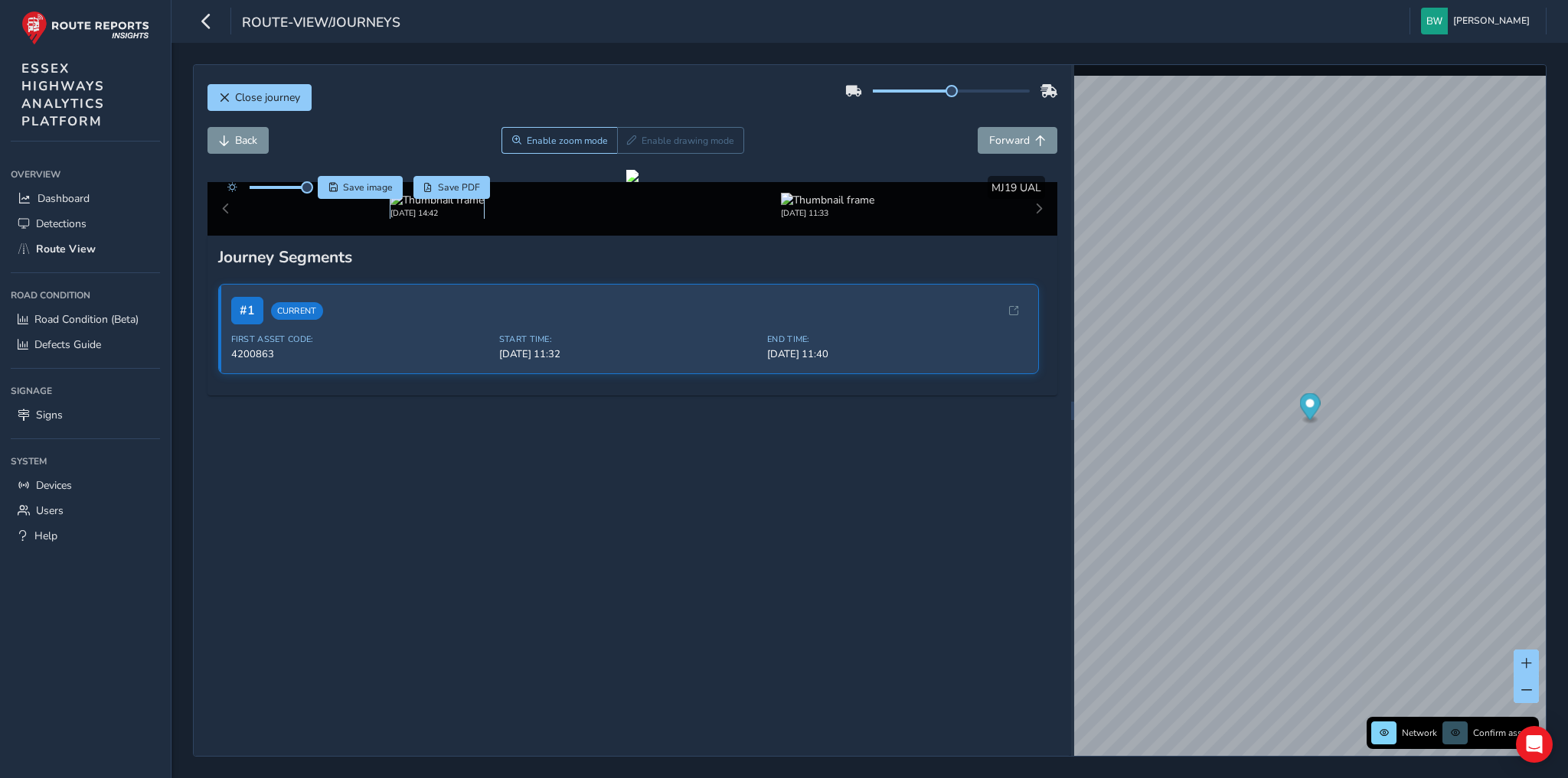
click at [407, 207] on img at bounding box center [436, 200] width 94 height 14
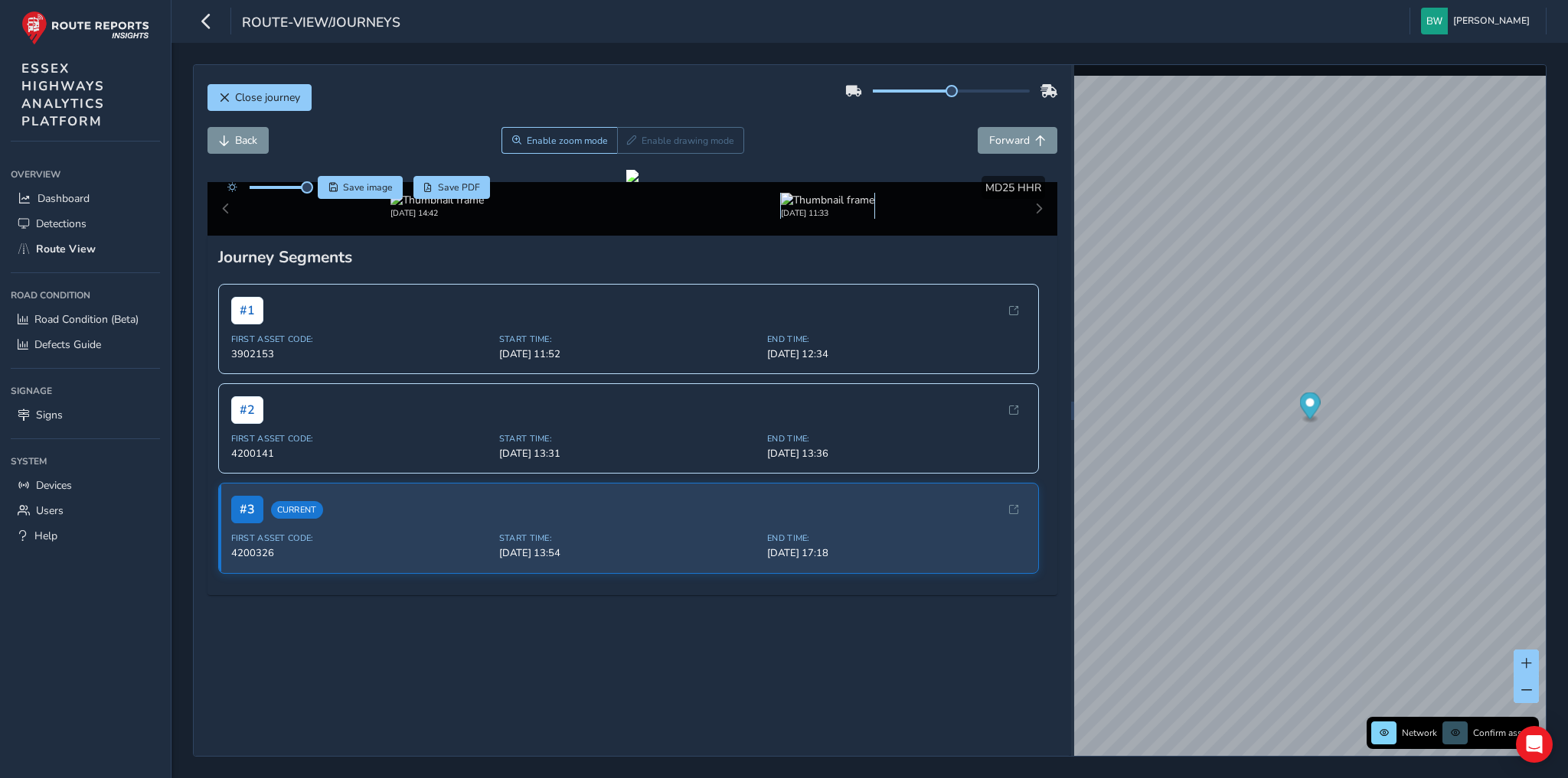
click at [821, 207] on img at bounding box center [827, 200] width 94 height 14
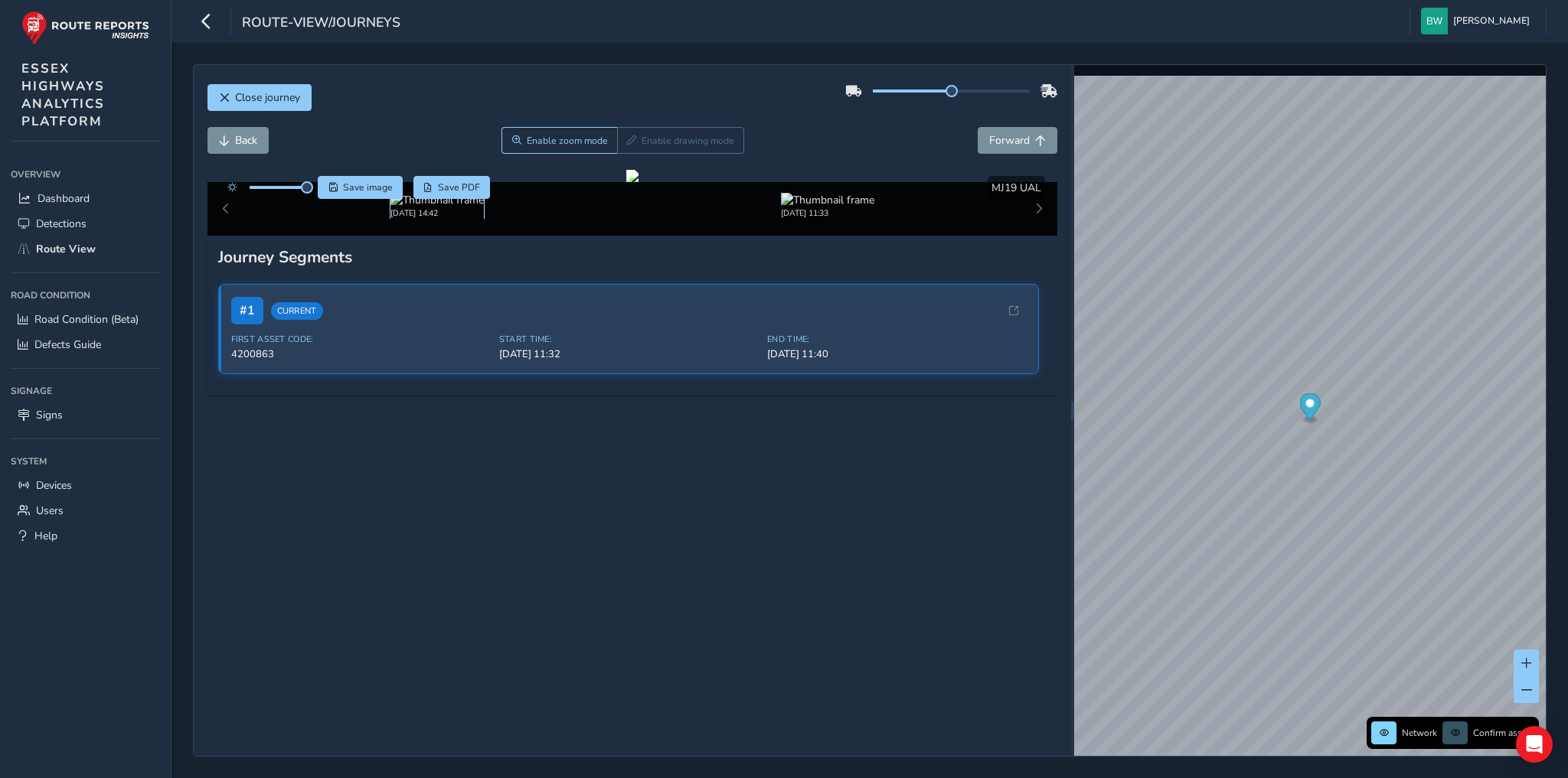
click at [431, 207] on img at bounding box center [436, 200] width 94 height 14
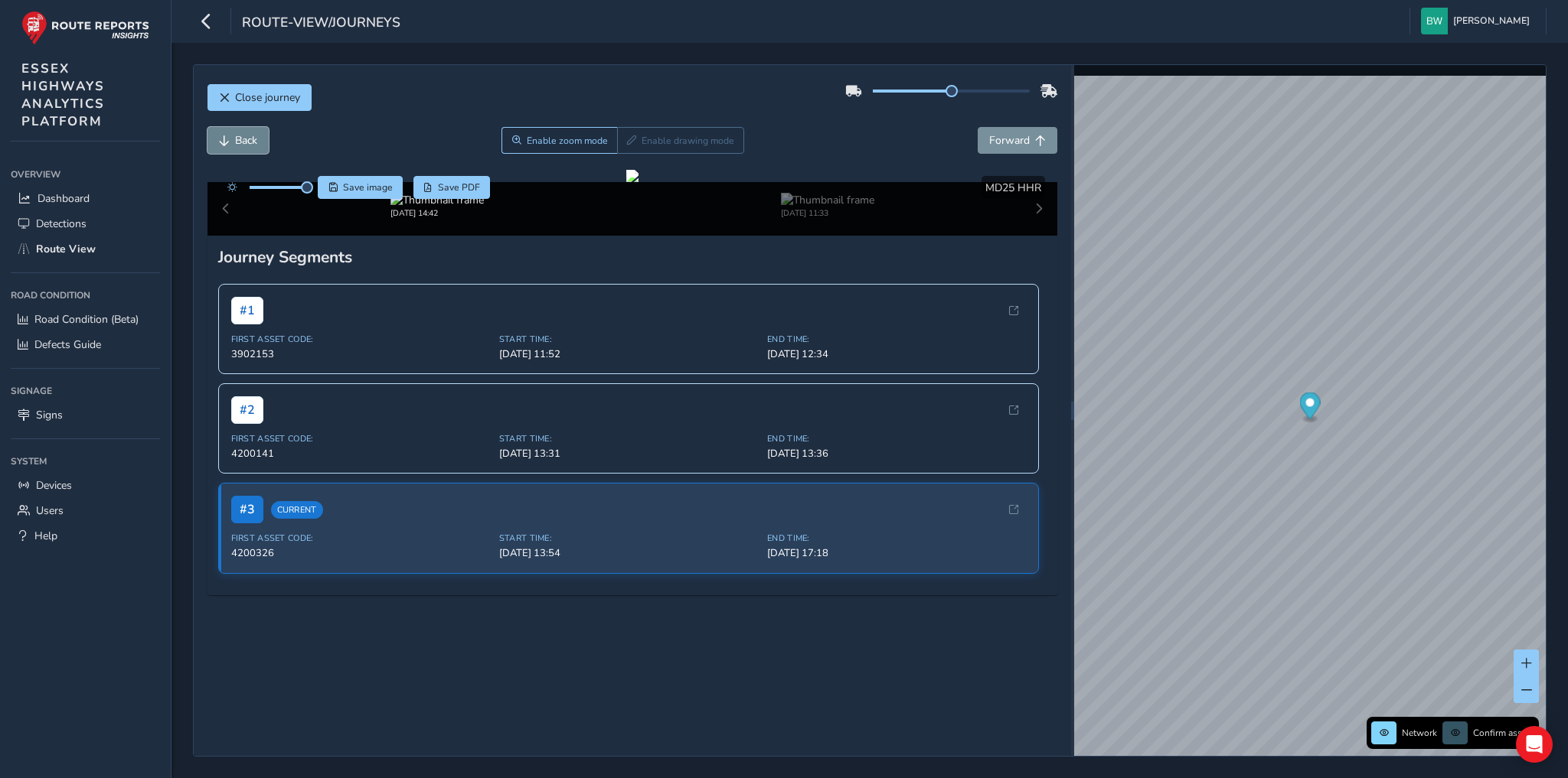
click at [226, 131] on button "Back" at bounding box center [238, 141] width 61 height 27
drag, startPoint x: 1360, startPoint y: 446, endPoint x: 1351, endPoint y: 446, distance: 9.0
click at [1360, 446] on link "[DATE] 10:45" at bounding box center [1374, 446] width 61 height 14
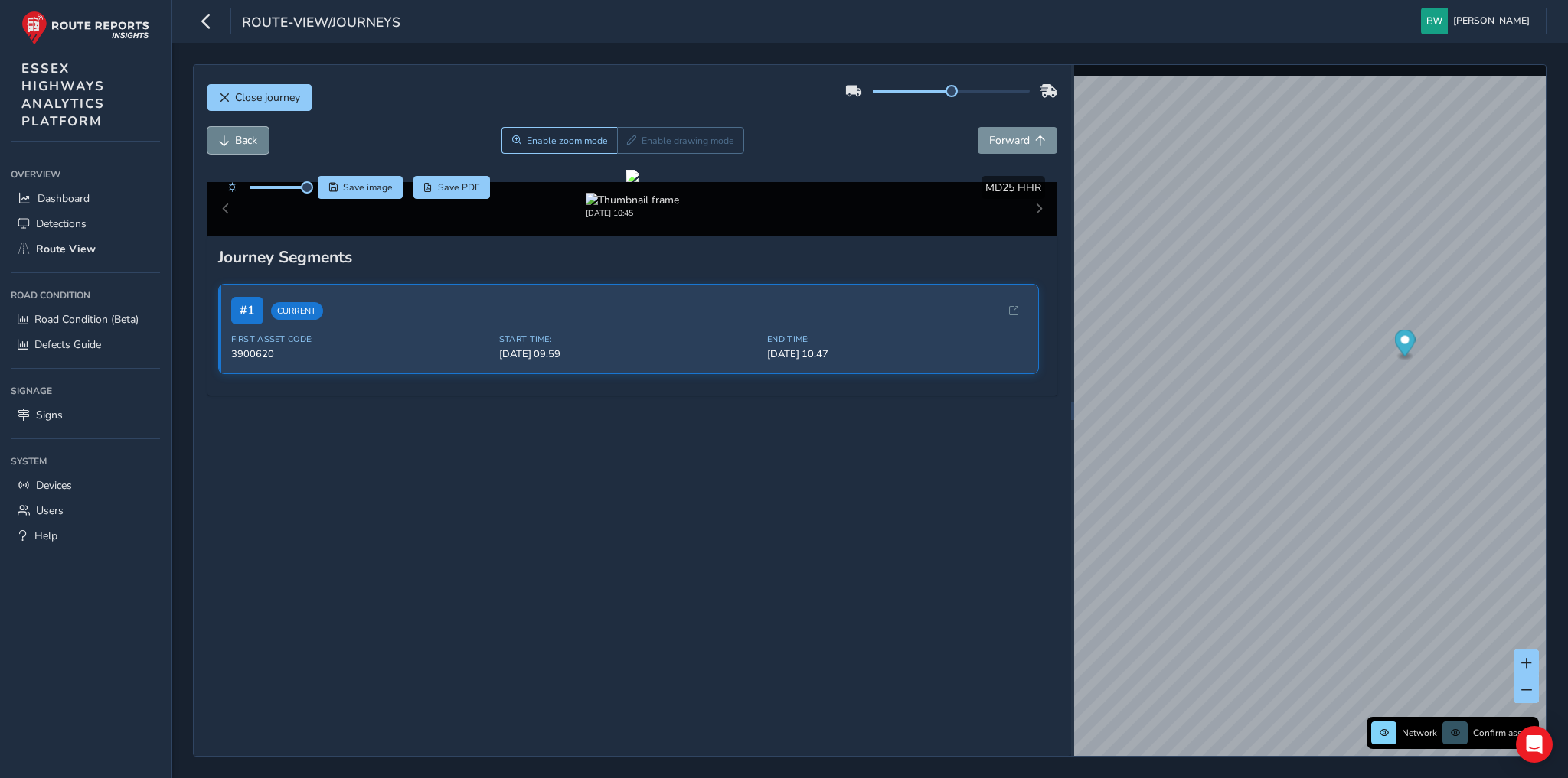
click at [240, 147] on button "Back" at bounding box center [238, 141] width 61 height 27
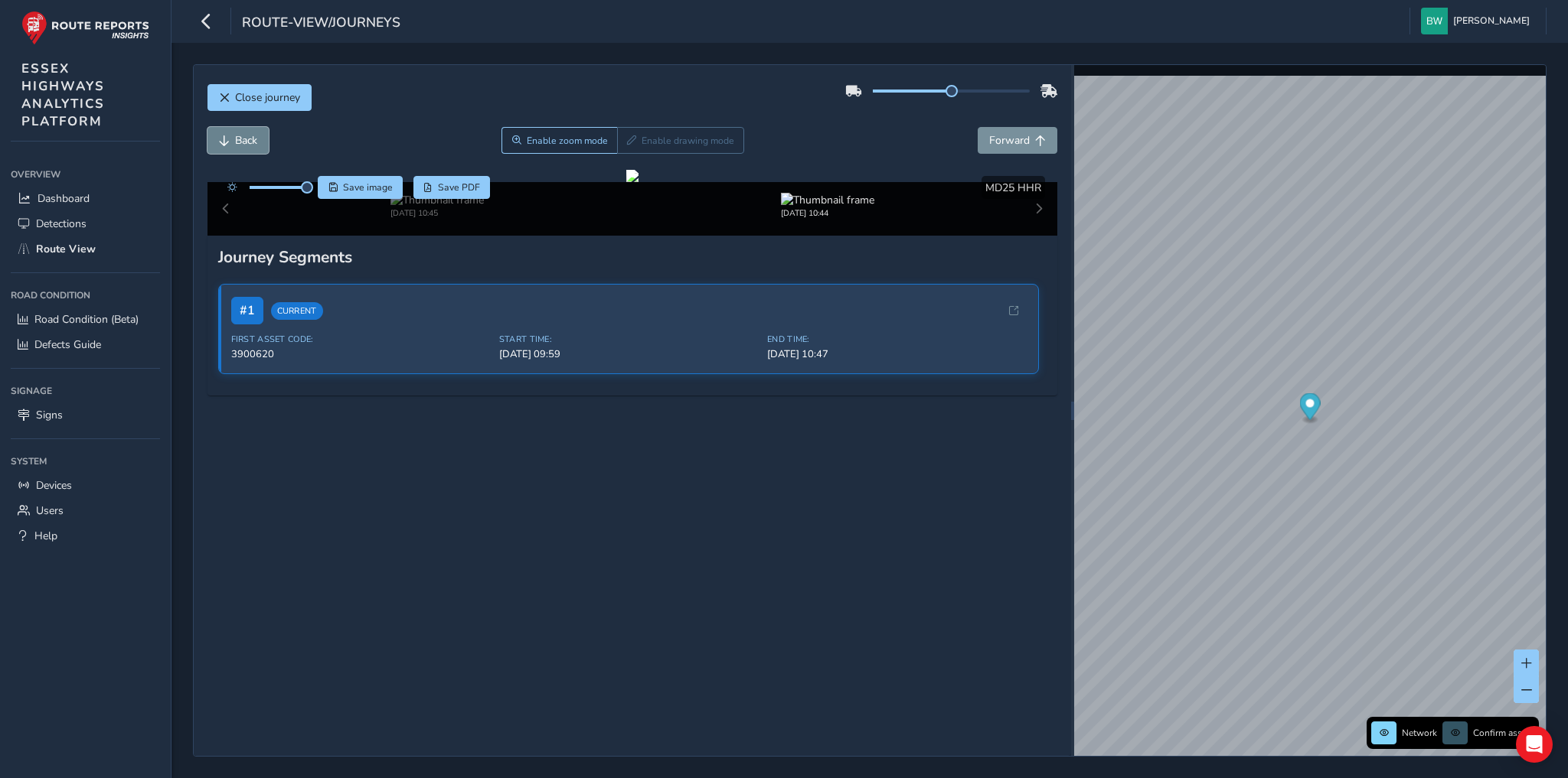
click at [240, 147] on button "Back" at bounding box center [238, 141] width 61 height 27
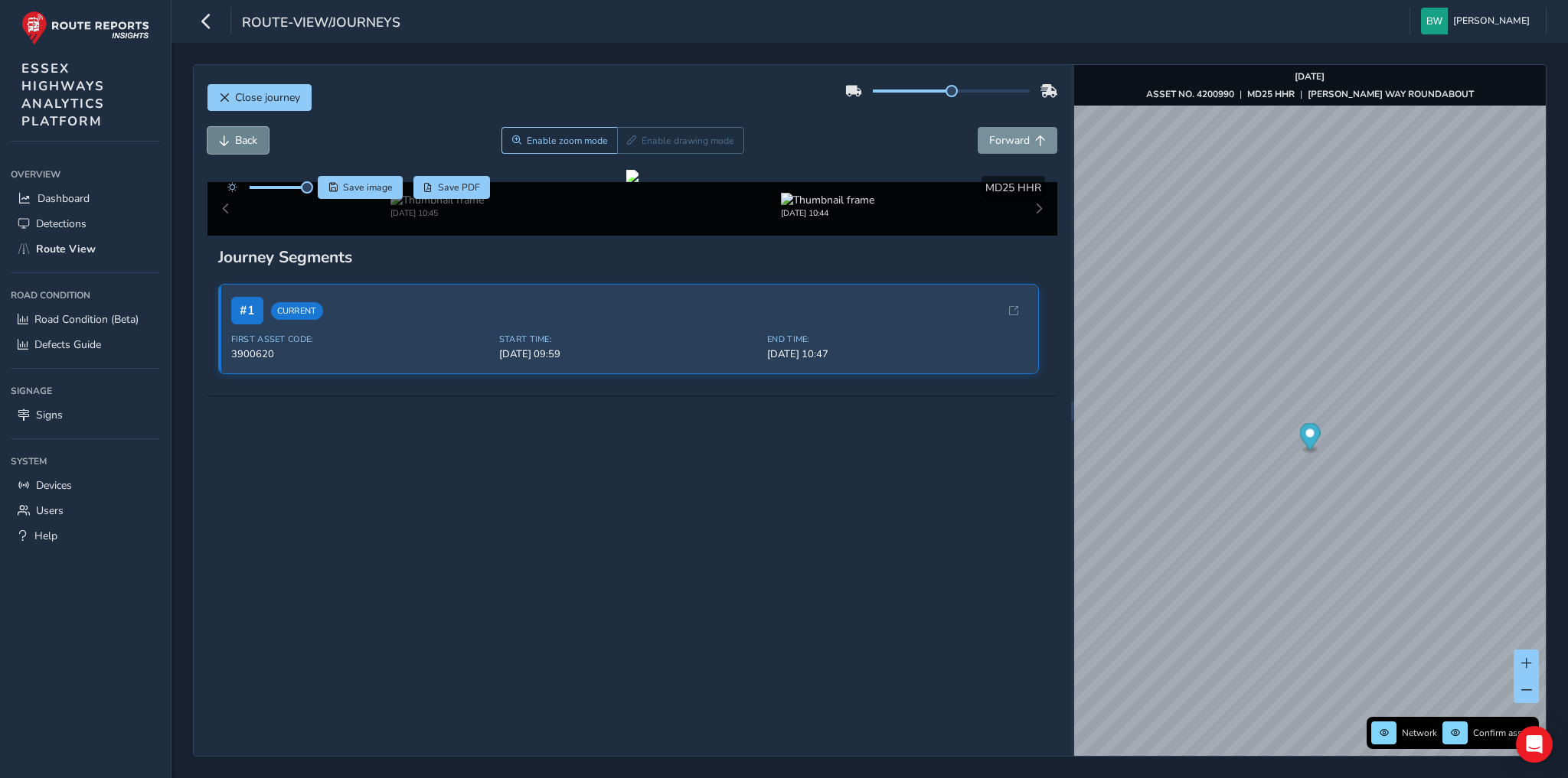
click at [240, 147] on button "Back" at bounding box center [238, 141] width 61 height 27
click at [1467, 457] on img "Preview frame" at bounding box center [1461, 452] width 39 height 13
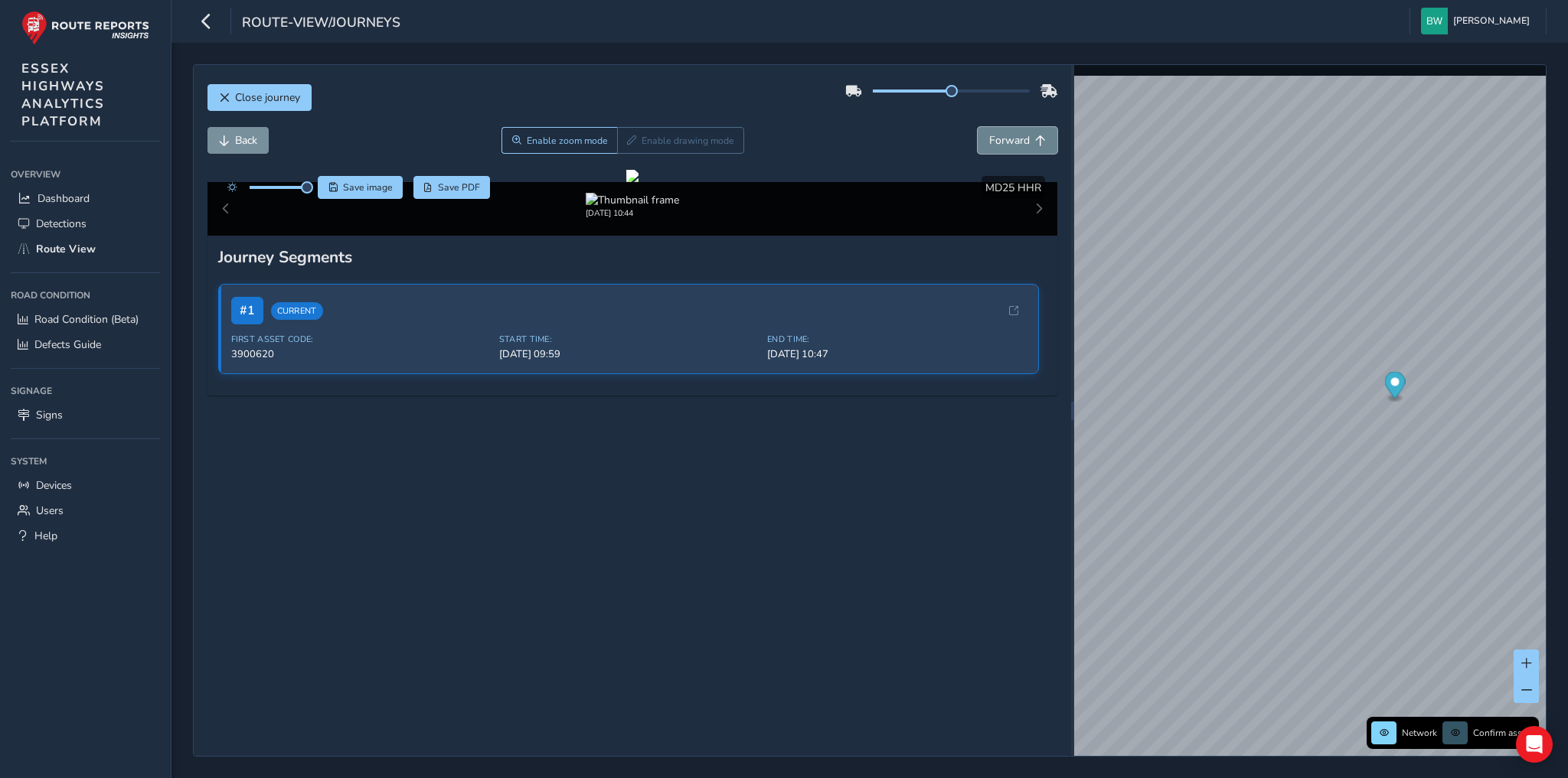
click at [998, 133] on span "Forward" at bounding box center [1010, 140] width 41 height 14
